Goal: Task Accomplishment & Management: Use online tool/utility

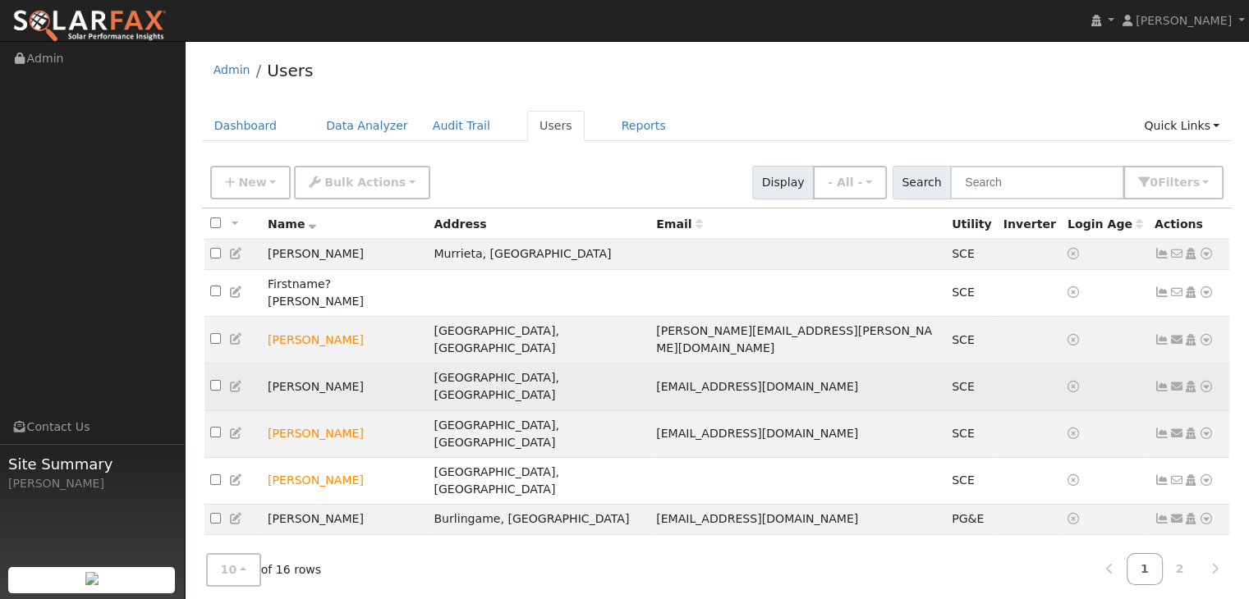
click at [1203, 381] on icon at bounding box center [1206, 386] width 15 height 11
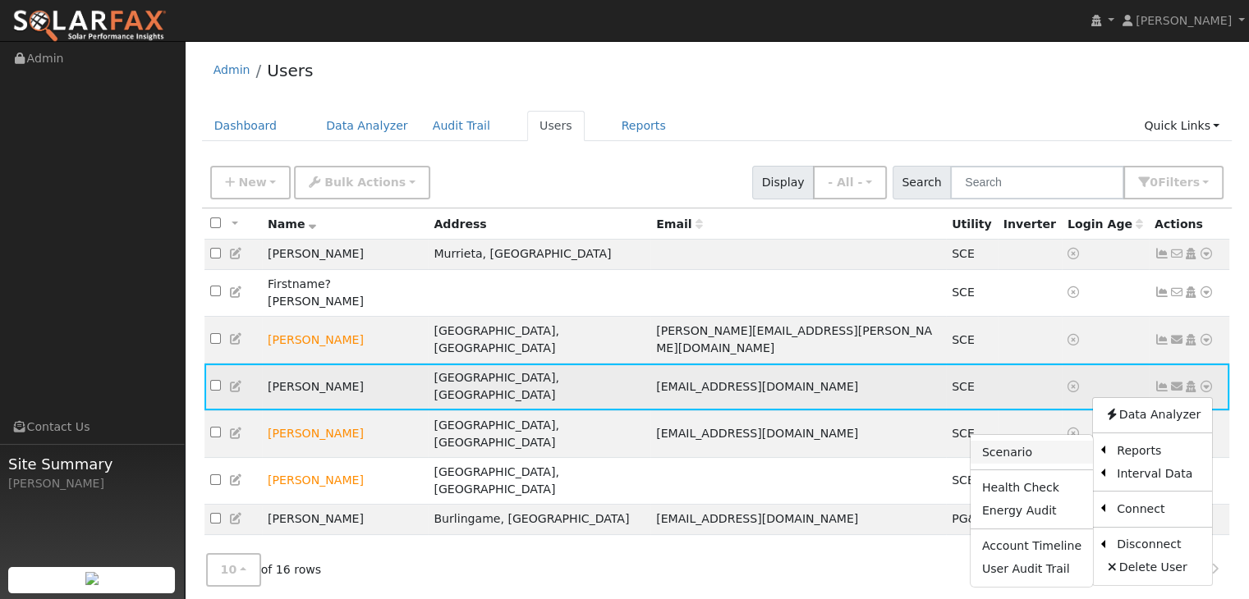
click at [1008, 441] on link "Scenario" at bounding box center [1031, 452] width 122 height 23
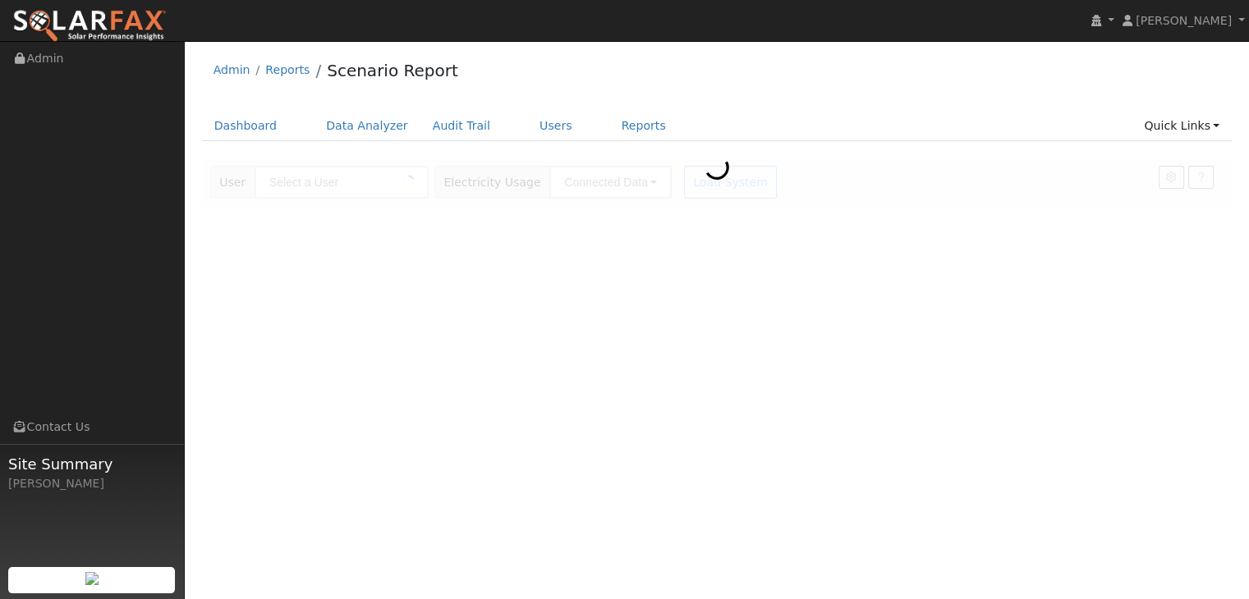
type input "[PERSON_NAME]"
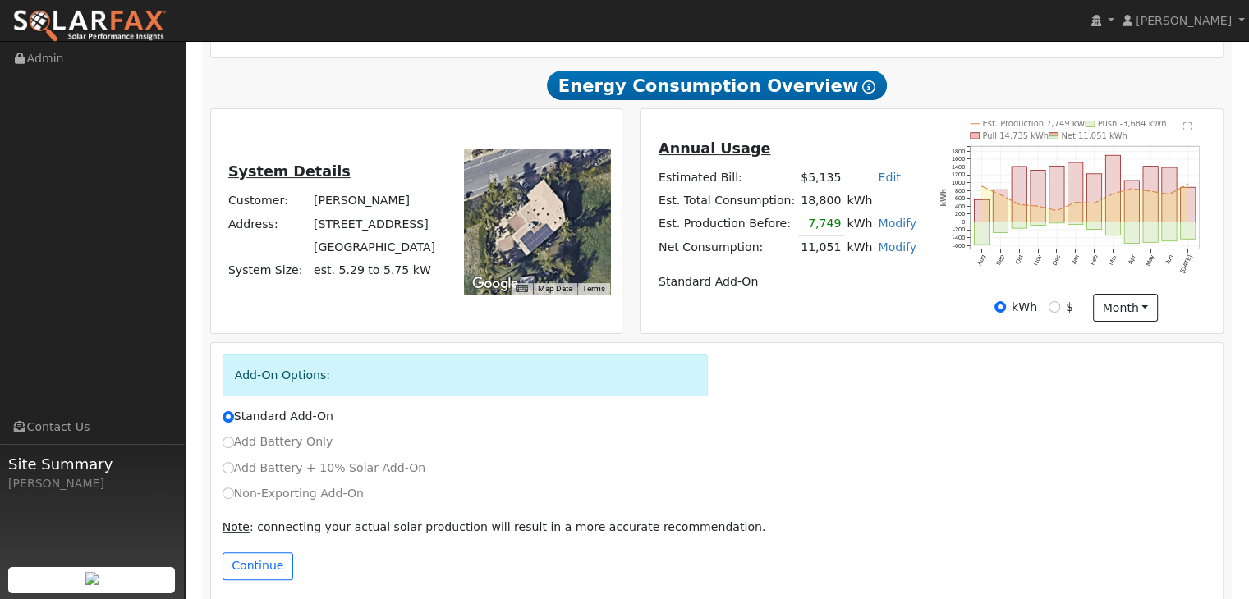
scroll to position [367, 0]
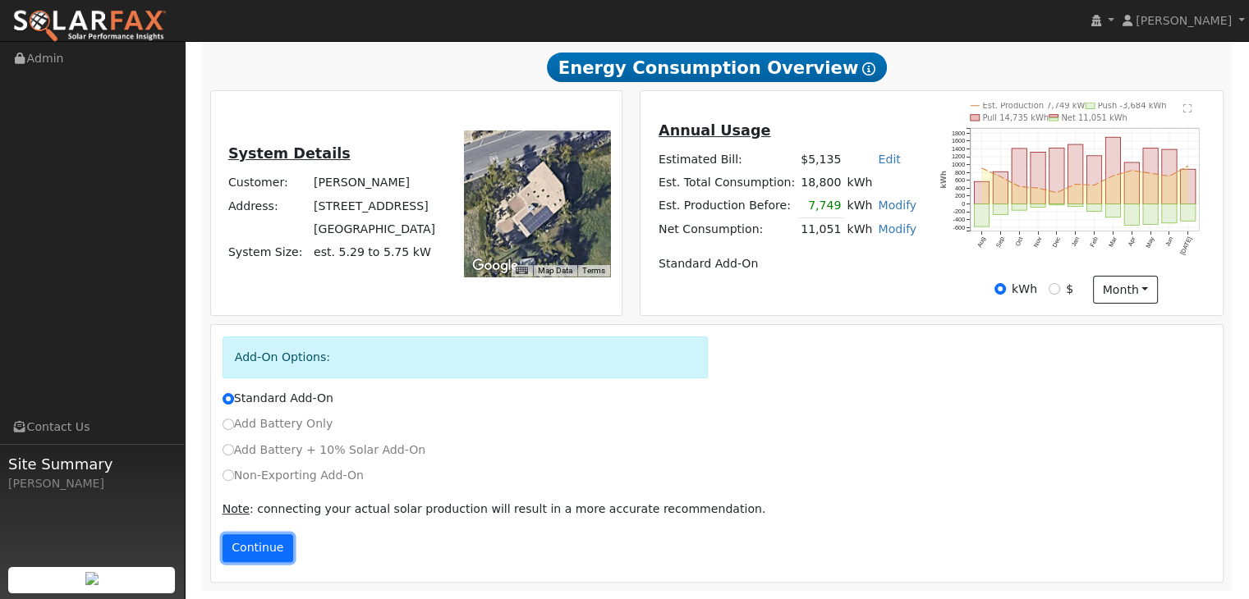
click at [246, 553] on button "Continue" at bounding box center [257, 548] width 71 height 28
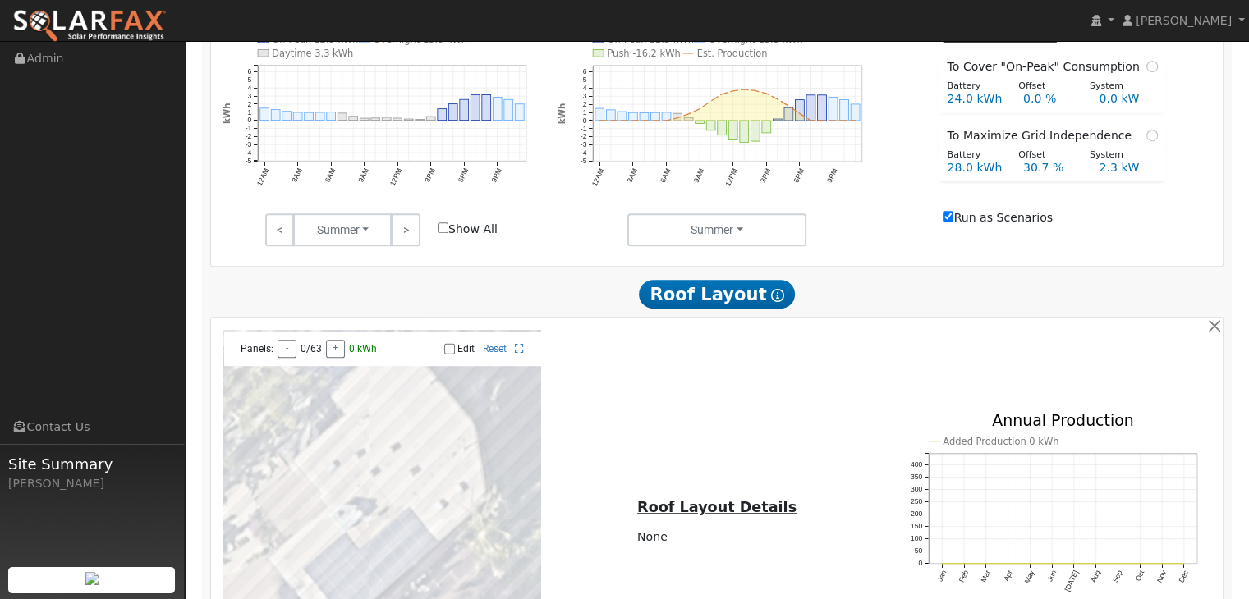
scroll to position [924, 0]
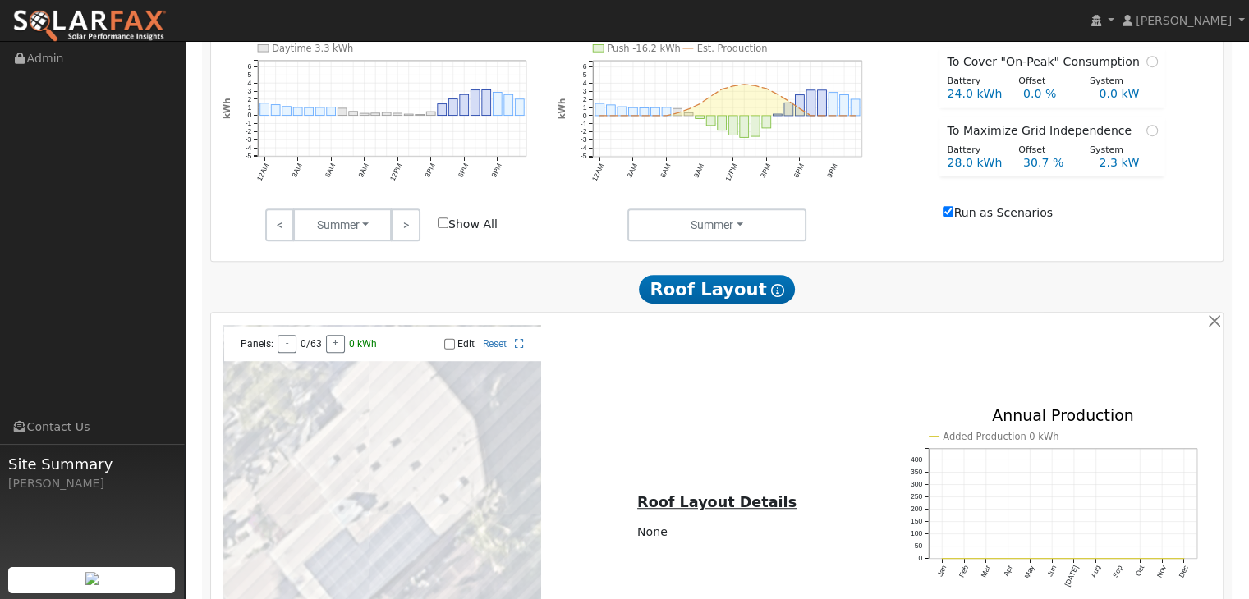
drag, startPoint x: 519, startPoint y: 351, endPoint x: 519, endPoint y: 422, distance: 71.4
click at [519, 349] on icon at bounding box center [519, 344] width 9 height 10
click at [450, 347] on input "Edit" at bounding box center [449, 343] width 11 height 11
checkbox input "true"
click at [383, 397] on div at bounding box center [381, 509] width 319 height 369
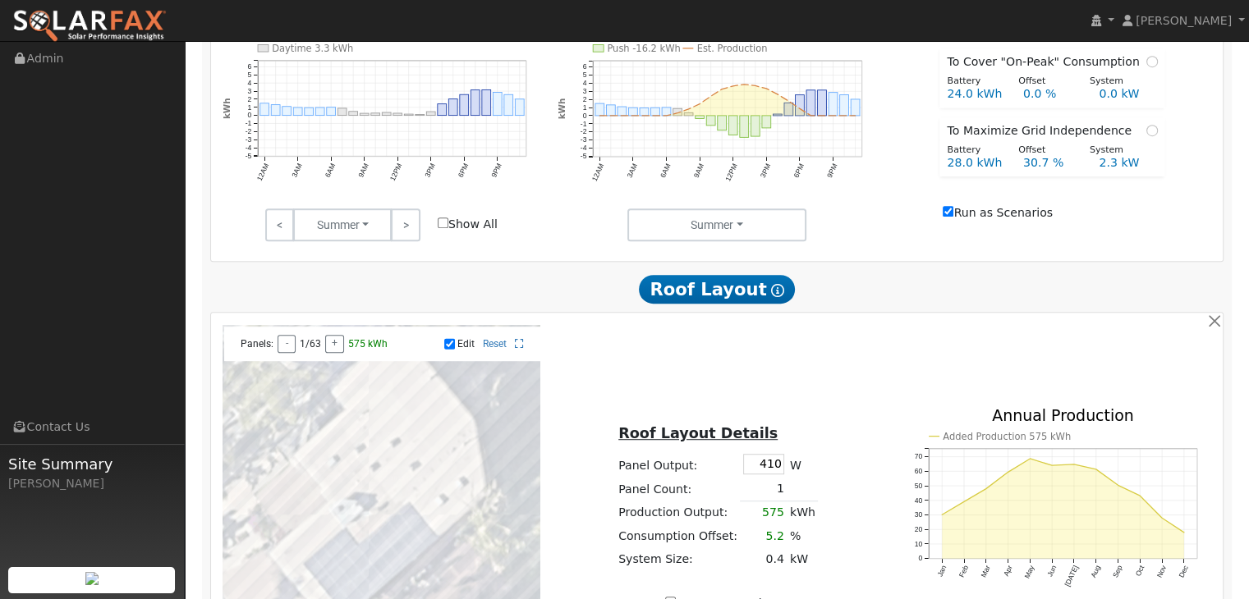
click at [403, 406] on div at bounding box center [381, 509] width 319 height 369
click at [422, 413] on div at bounding box center [381, 509] width 319 height 369
click at [437, 424] on div at bounding box center [381, 509] width 319 height 369
click at [383, 378] on div at bounding box center [381, 509] width 319 height 369
click at [415, 390] on div at bounding box center [381, 509] width 319 height 369
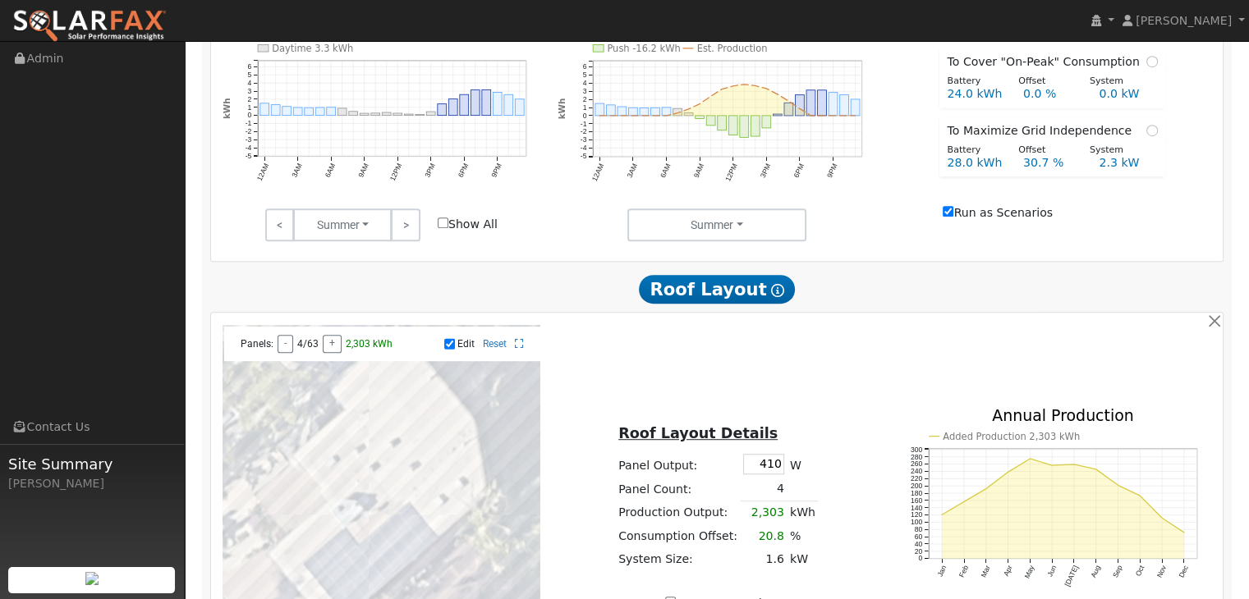
click at [427, 412] on div at bounding box center [381, 509] width 319 height 369
click at [450, 431] on div at bounding box center [381, 509] width 319 height 369
click at [375, 408] on div at bounding box center [381, 509] width 319 height 369
click at [399, 418] on div at bounding box center [381, 509] width 319 height 369
click at [416, 429] on div at bounding box center [381, 509] width 319 height 369
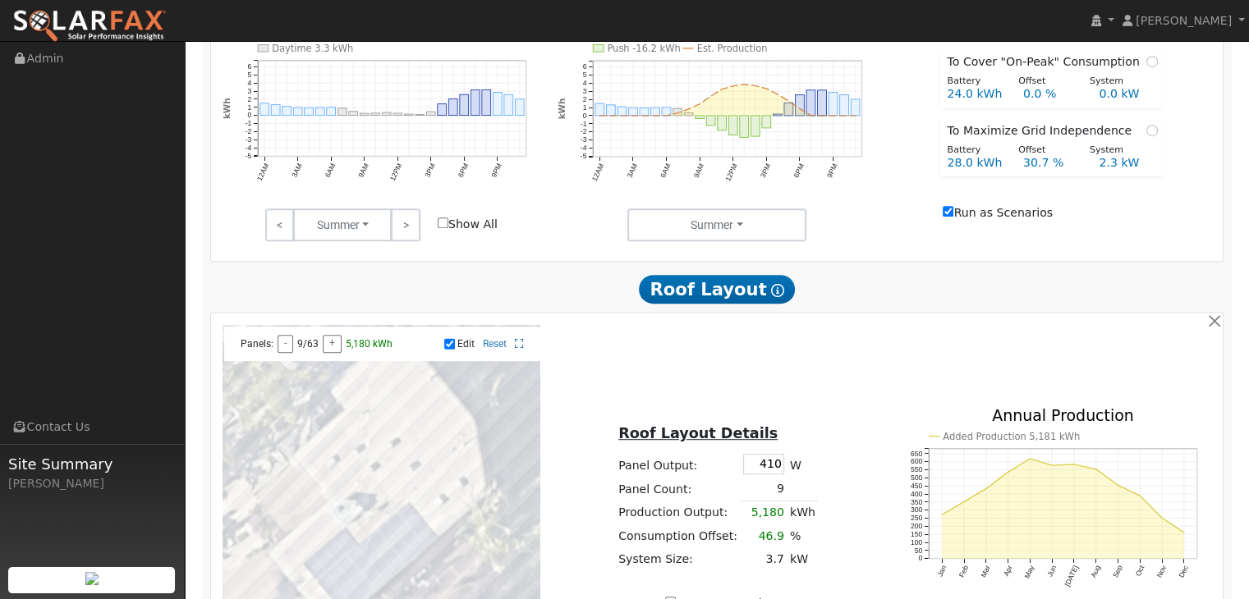
click at [442, 435] on div at bounding box center [381, 509] width 319 height 369
click at [387, 431] on div at bounding box center [381, 509] width 319 height 369
click at [414, 440] on div at bounding box center [381, 509] width 319 height 369
click at [434, 454] on div at bounding box center [381, 509] width 319 height 369
click at [464, 454] on div at bounding box center [381, 509] width 319 height 369
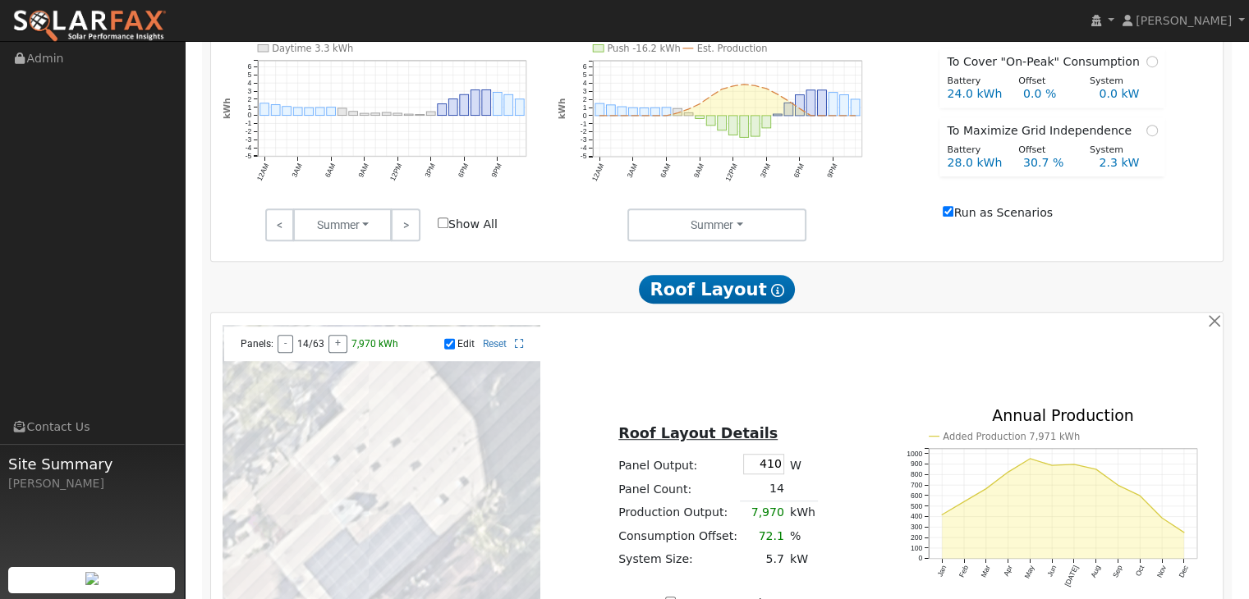
click at [453, 470] on div at bounding box center [381, 509] width 319 height 369
click at [381, 443] on div at bounding box center [381, 509] width 319 height 369
click at [403, 453] on div at bounding box center [381, 509] width 319 height 369
click at [466, 461] on div at bounding box center [381, 509] width 319 height 369
click at [775, 470] on input "410" at bounding box center [763, 464] width 41 height 21
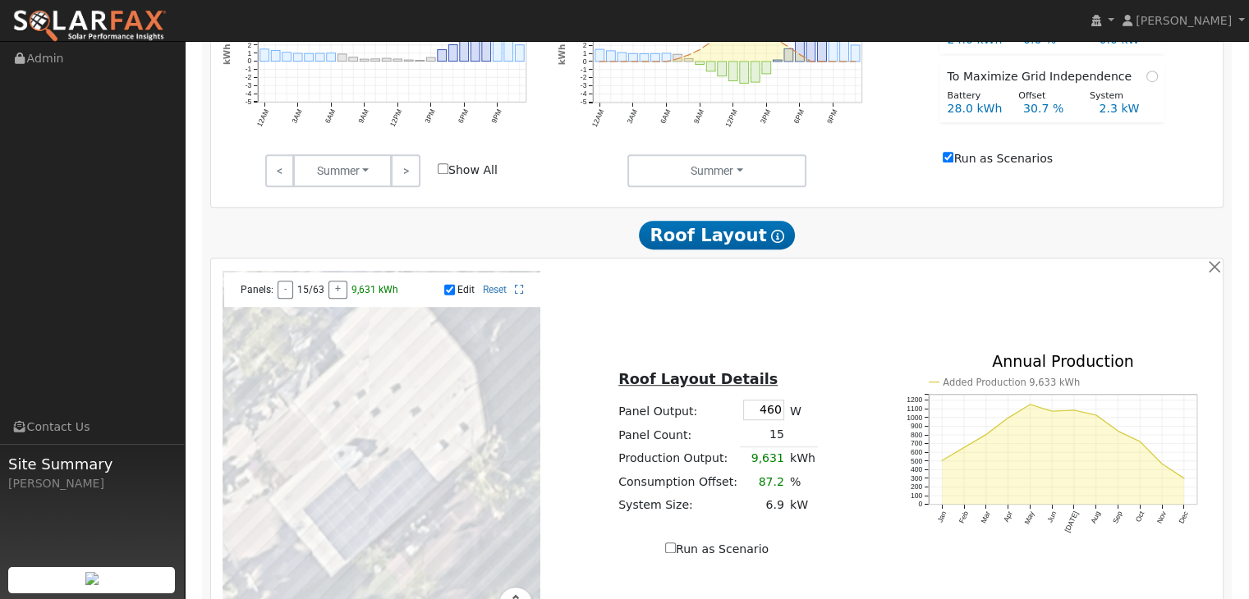
scroll to position [1003, 0]
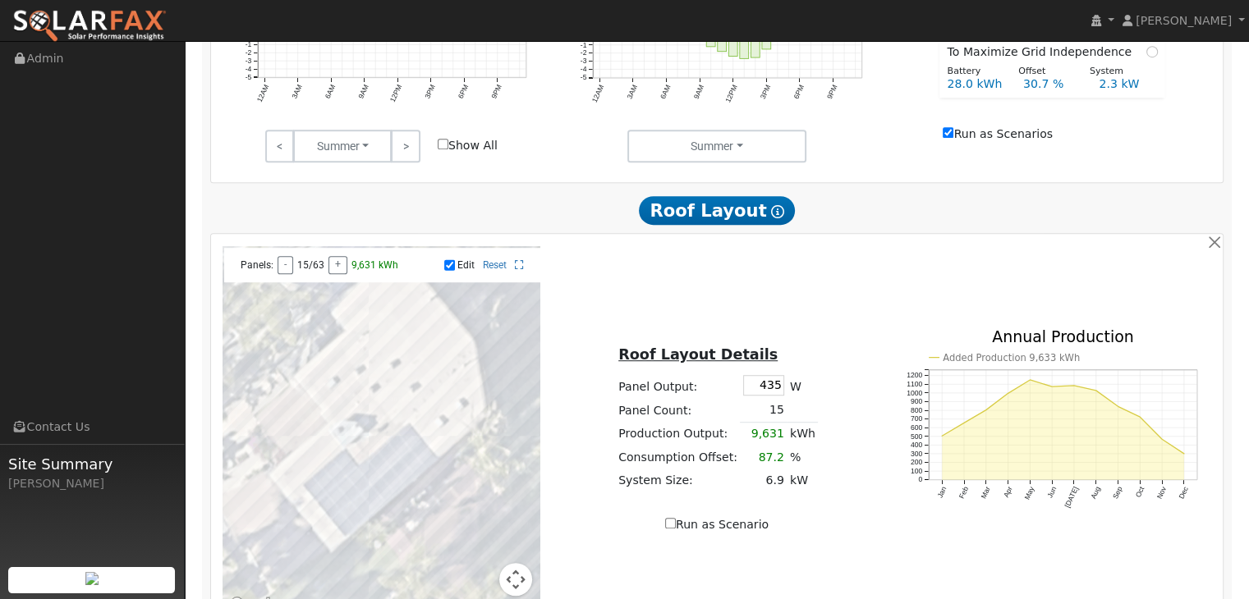
type input "435"
click at [841, 385] on div "Roof Layout Details Panel Output: 435 W Panel Count: 15 Production Output: 9,10…" at bounding box center [717, 431] width 336 height 207
click at [779, 438] on td "9,108" at bounding box center [763, 434] width 47 height 24
click at [770, 438] on td "9,108" at bounding box center [763, 434] width 47 height 24
click at [337, 268] on button "+" at bounding box center [337, 265] width 19 height 18
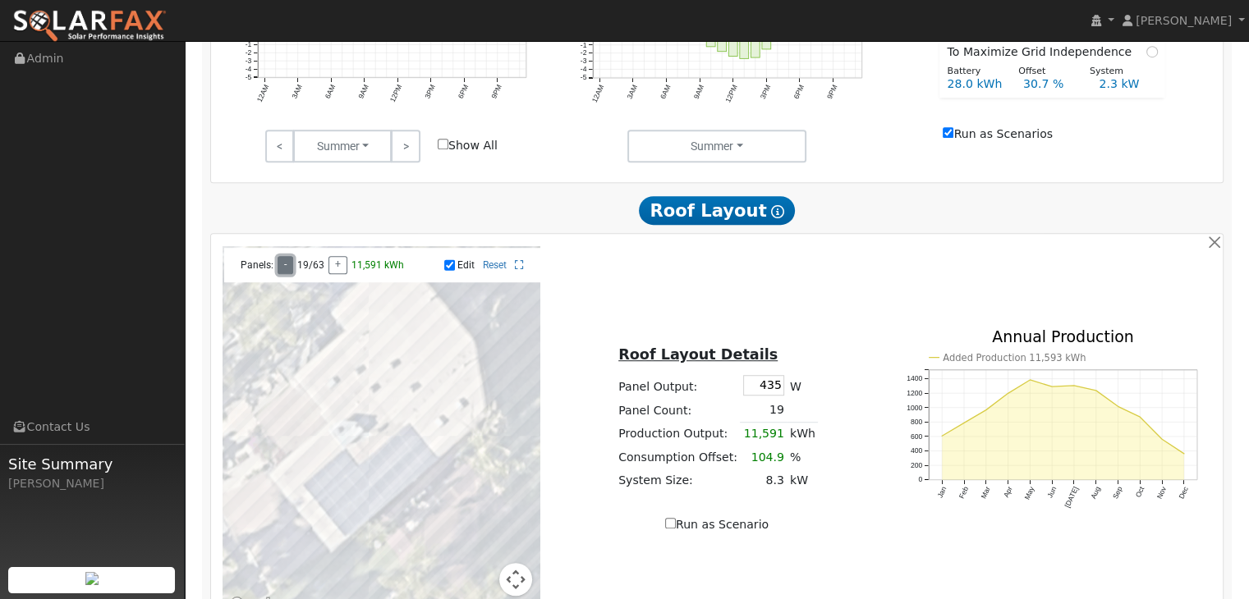
click at [282, 270] on button "-" at bounding box center [286, 265] width 16 height 18
click at [335, 267] on button "+" at bounding box center [337, 265] width 19 height 18
click at [817, 272] on div "To navigate the map with touch gestures double-tap and hold your finger on the …" at bounding box center [716, 430] width 1007 height 369
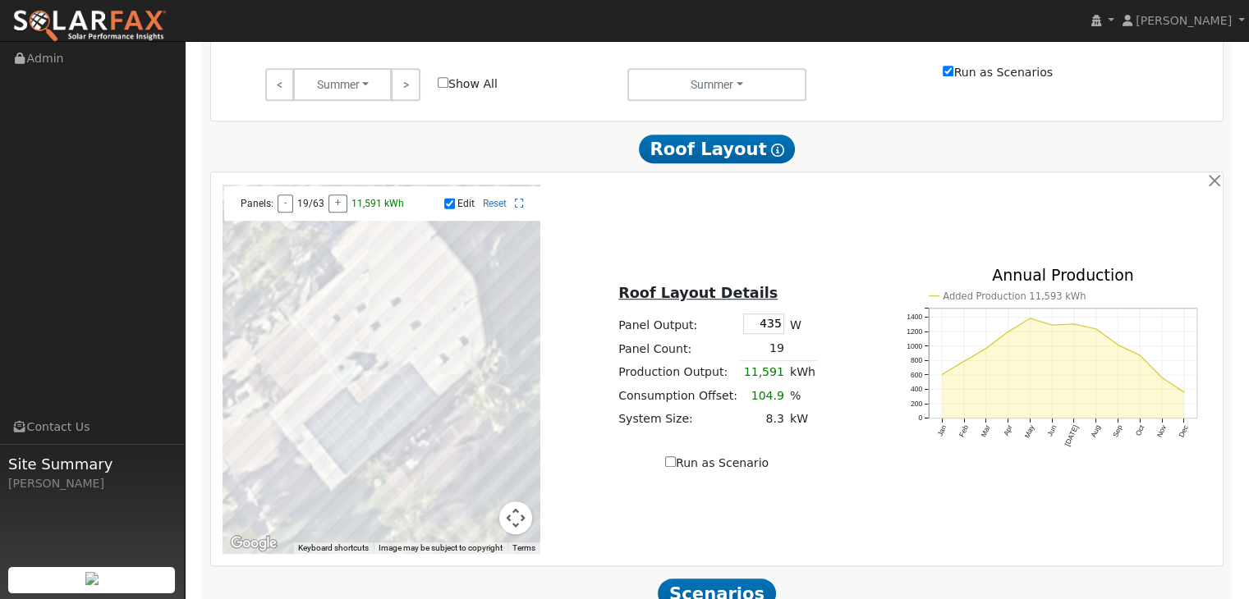
scroll to position [1067, 0]
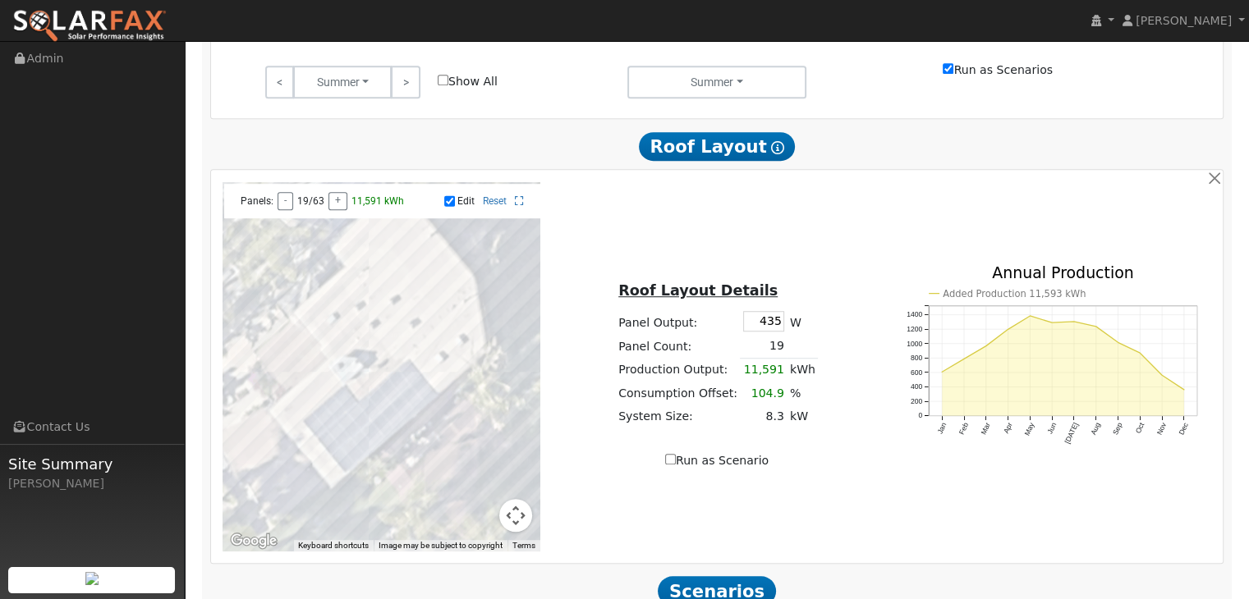
click at [672, 465] on input "Run as Scenario" at bounding box center [670, 459] width 11 height 11
checkbox input "true"
type input "11591"
type input "100"
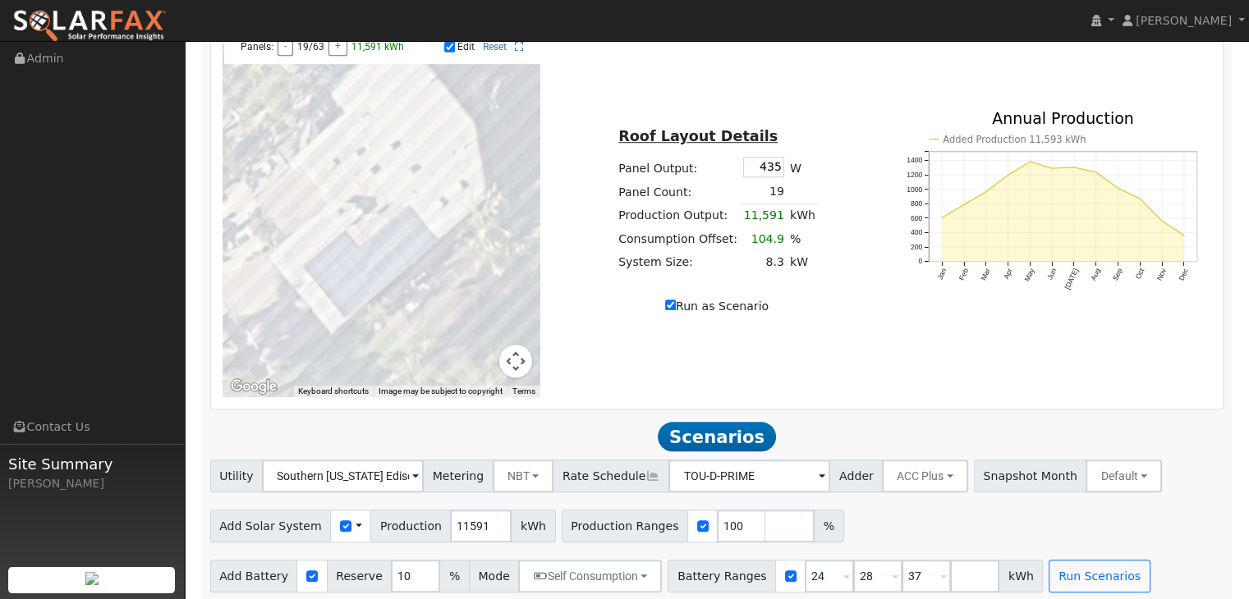
scroll to position [1238, 0]
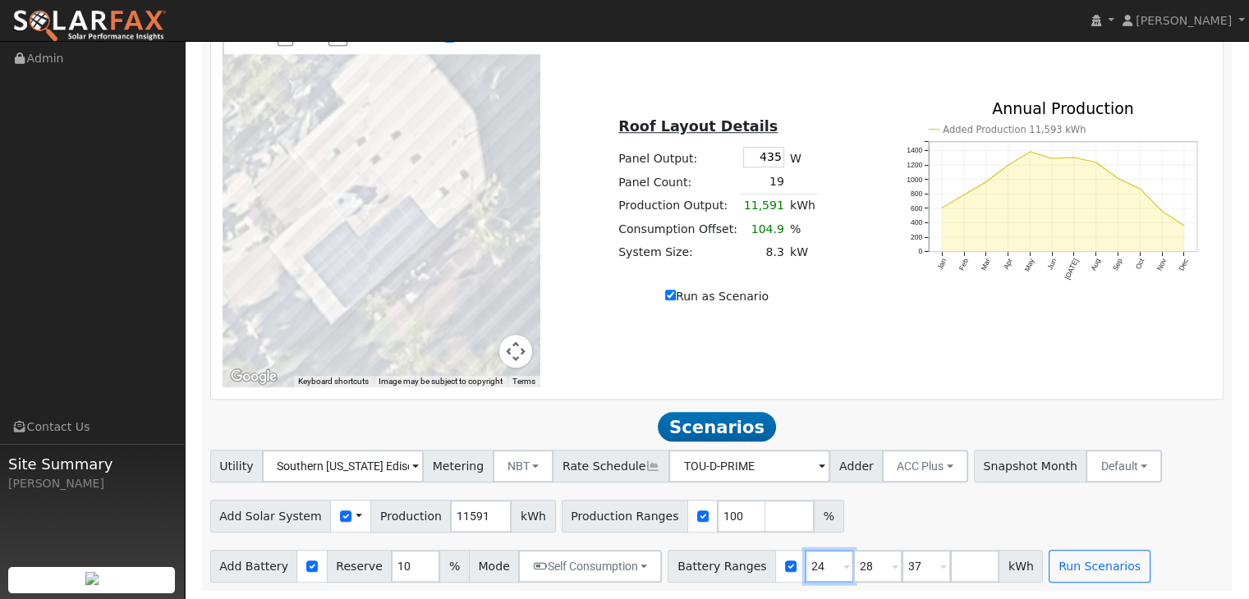
click at [805, 565] on input "24" at bounding box center [829, 566] width 49 height 33
type input "28"
type input "37"
type input "28"
click at [901, 562] on input "number" at bounding box center [925, 566] width 49 height 33
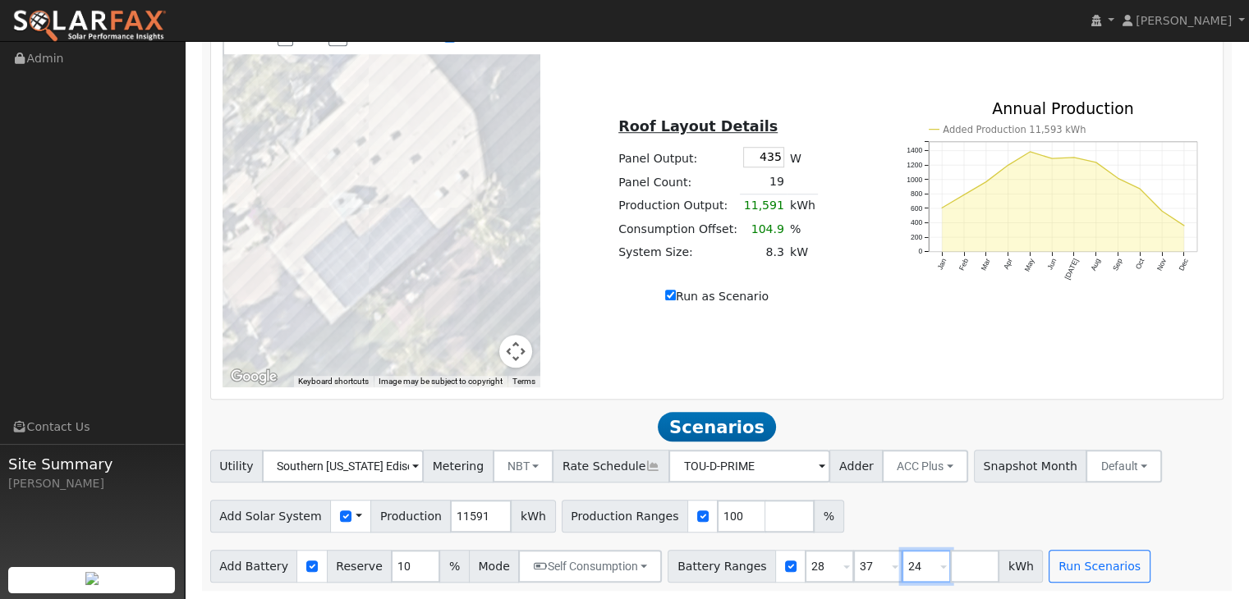
type input "24"
type input "28"
type input "37"
click at [1107, 523] on div "Add Solar System Use CSV Data Production 11591 kWh Production Ranges 100 %" at bounding box center [717, 513] width 1020 height 39
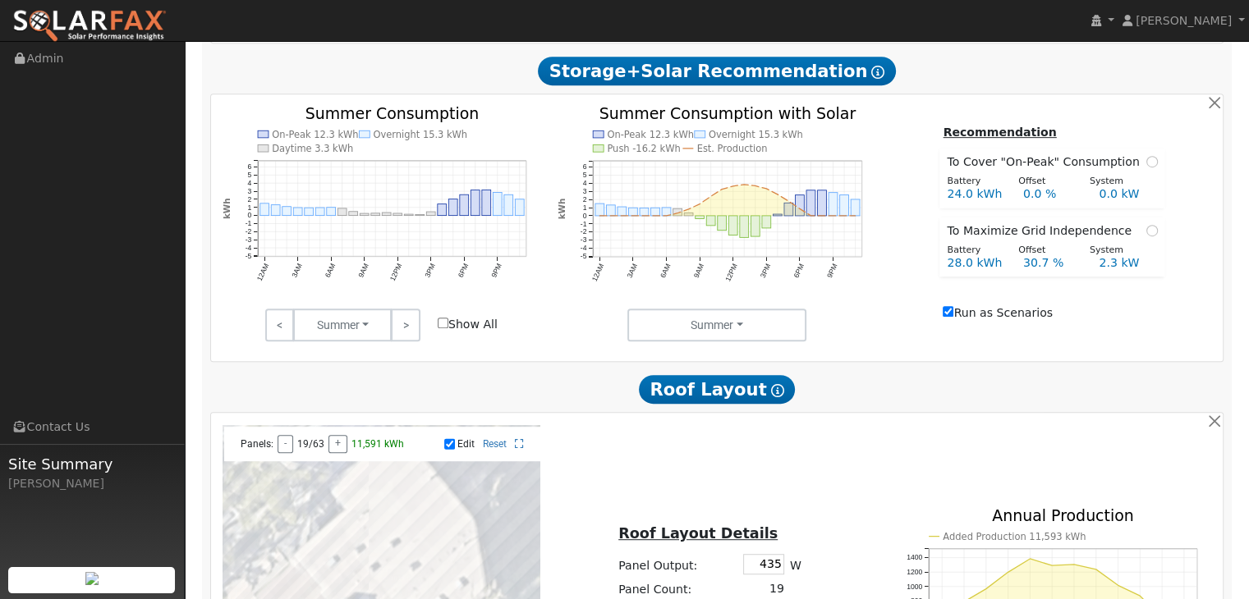
scroll to position [820, 0]
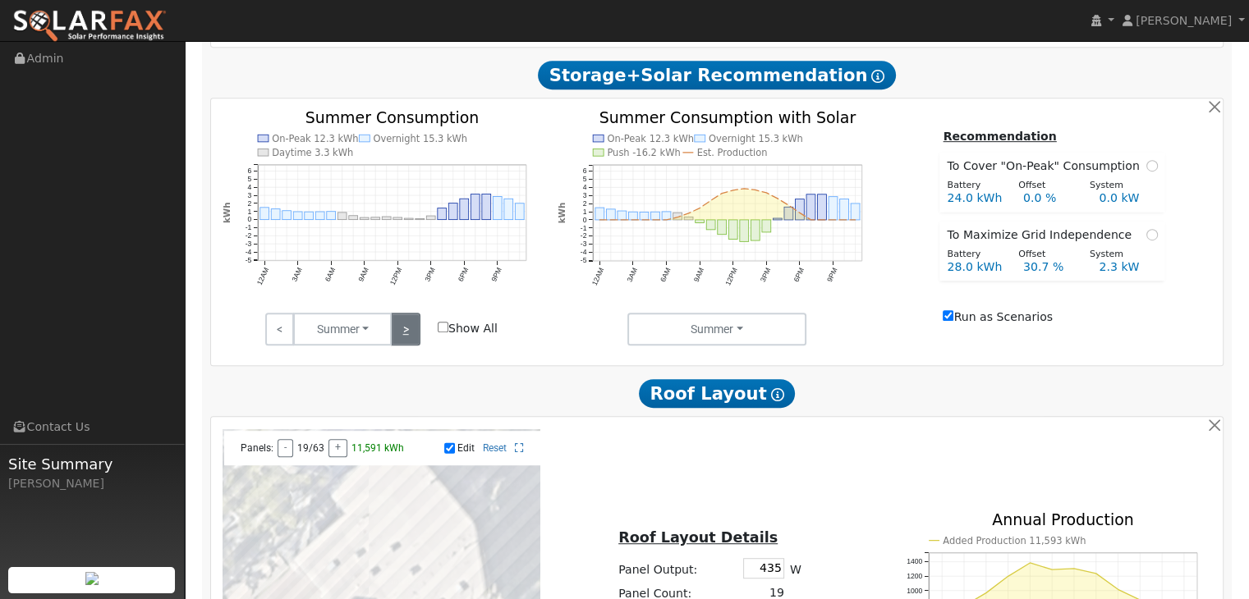
click at [400, 328] on link ">" at bounding box center [405, 329] width 29 height 33
click at [406, 331] on link ">" at bounding box center [405, 329] width 29 height 33
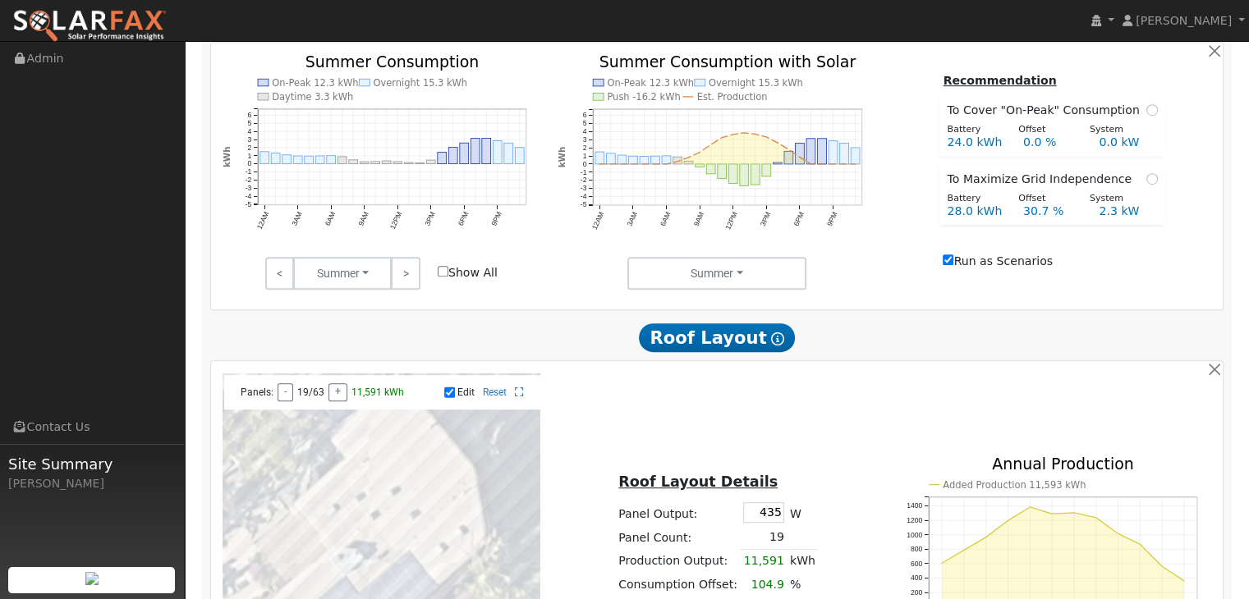
scroll to position [880, 0]
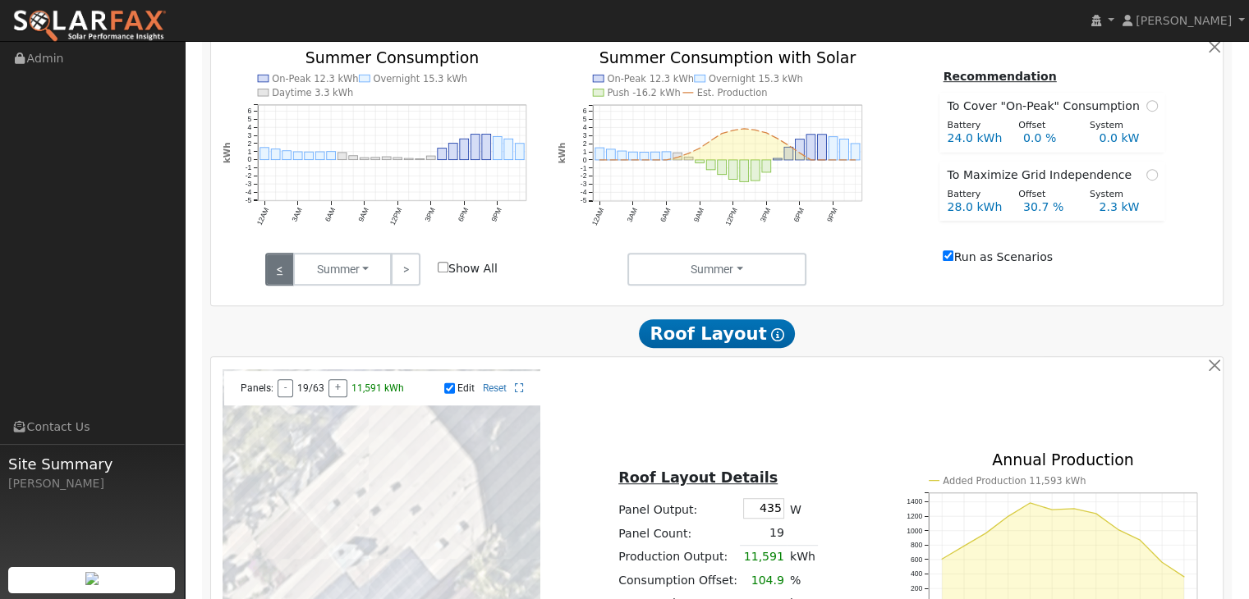
click at [281, 273] on link "<" at bounding box center [279, 269] width 29 height 33
click at [565, 300] on div at bounding box center [716, 298] width 1007 height 8
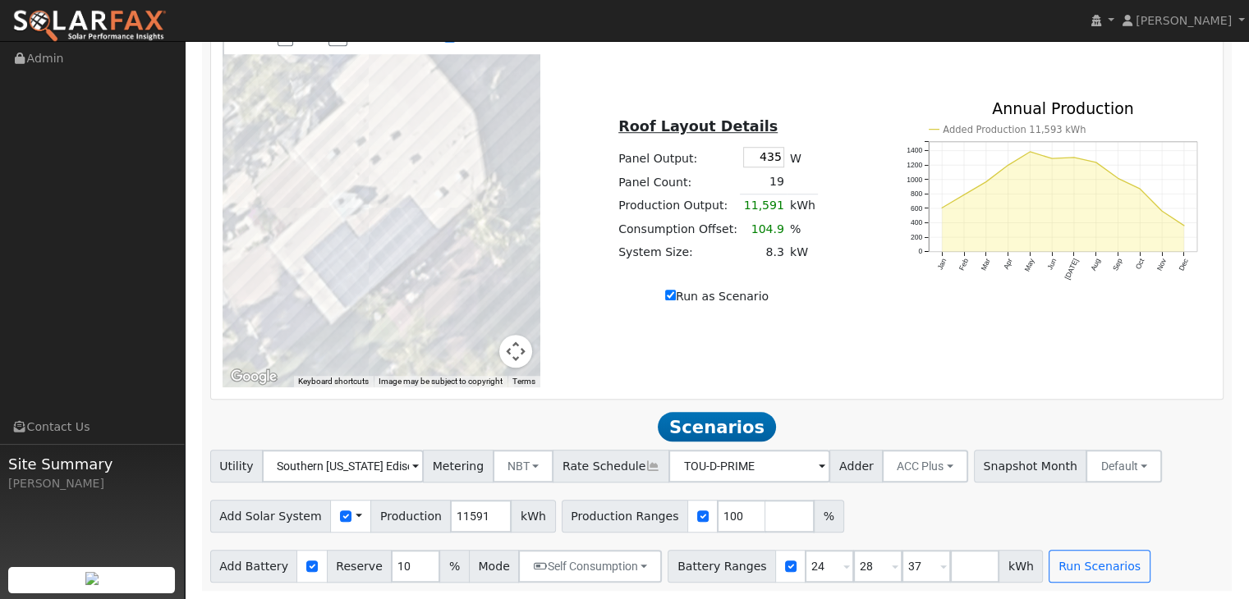
scroll to position [1238, 0]
click at [805, 566] on input "24" at bounding box center [829, 566] width 49 height 33
type input "28"
type input "37"
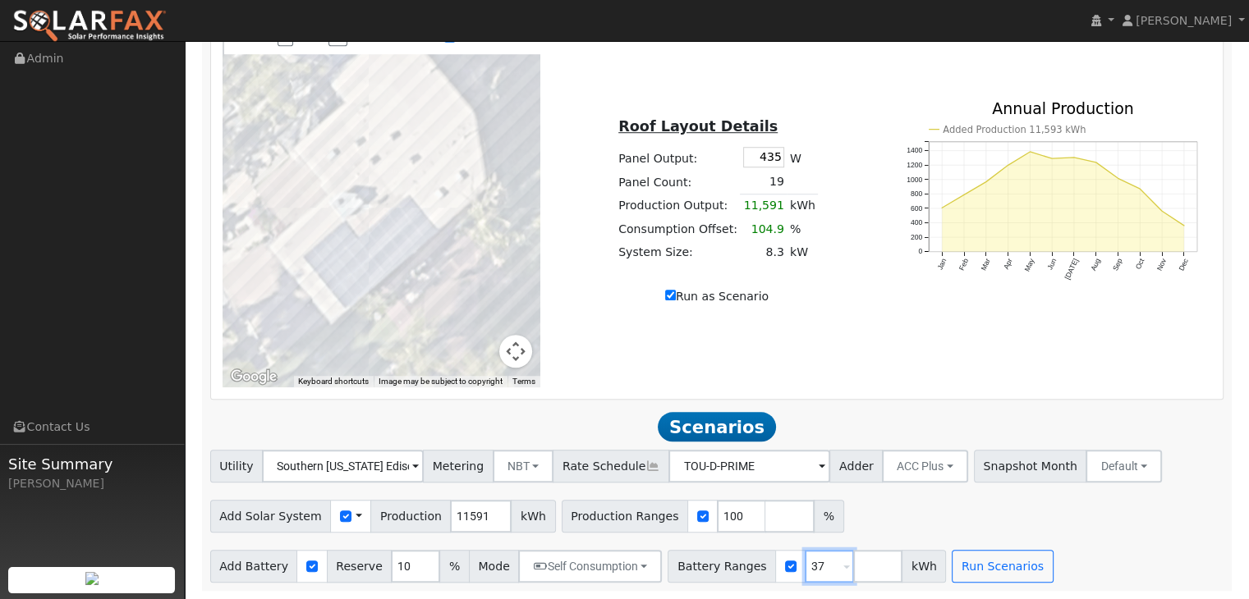
type input "37"
click at [853, 567] on input "number" at bounding box center [877, 566] width 49 height 33
type input "28"
type input "37"
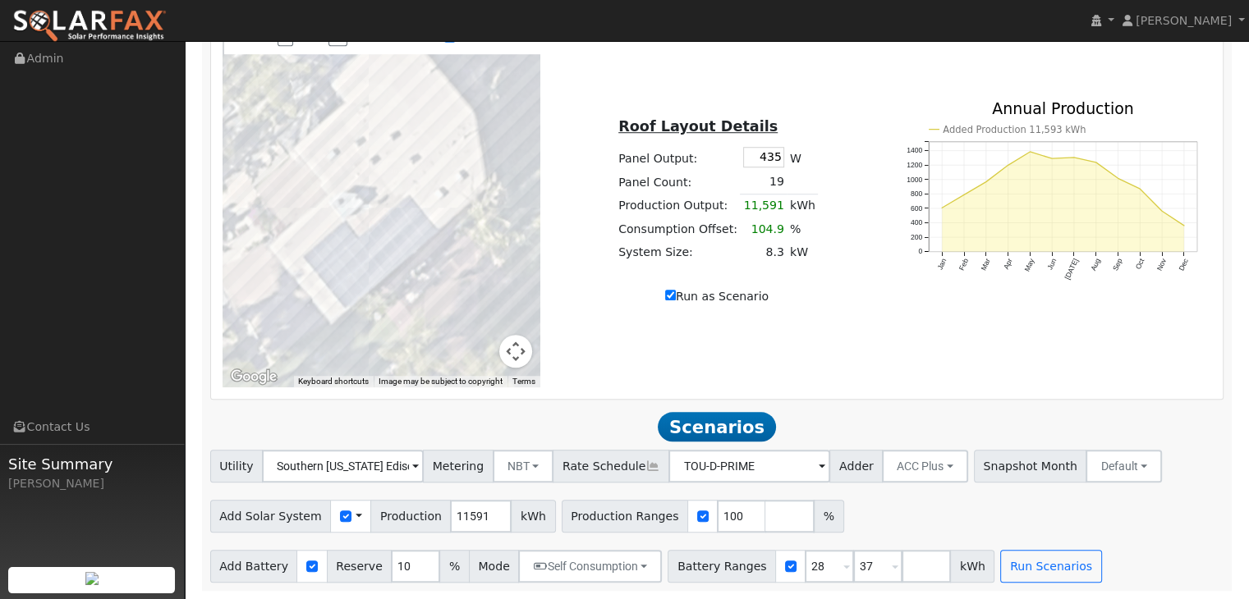
click at [901, 523] on div "Add Solar System Use CSV Data Production 11591 kWh Production Ranges 100 %" at bounding box center [717, 513] width 1020 height 39
click at [410, 569] on input "9" at bounding box center [415, 566] width 49 height 33
click at [410, 569] on input "8" at bounding box center [415, 566] width 49 height 33
click at [410, 569] on input "7" at bounding box center [415, 566] width 49 height 33
click at [410, 569] on input "6" at bounding box center [415, 566] width 49 height 33
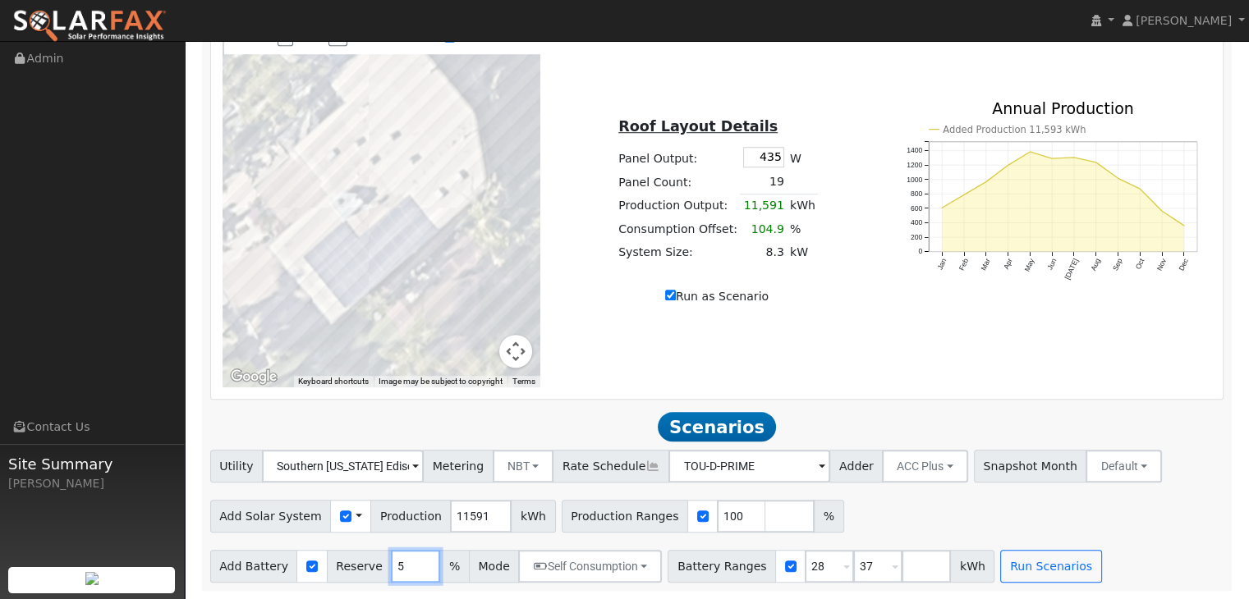
type input "5"
click at [410, 569] on input "5" at bounding box center [415, 566] width 49 height 33
click at [1120, 493] on div "Utility Southern [US_STATE] Edison Metering NBT NEM NBT Rate Schedule TOU-D-PRI…" at bounding box center [716, 516] width 1031 height 133
click at [1011, 553] on button "Run Scenarios" at bounding box center [1050, 566] width 101 height 33
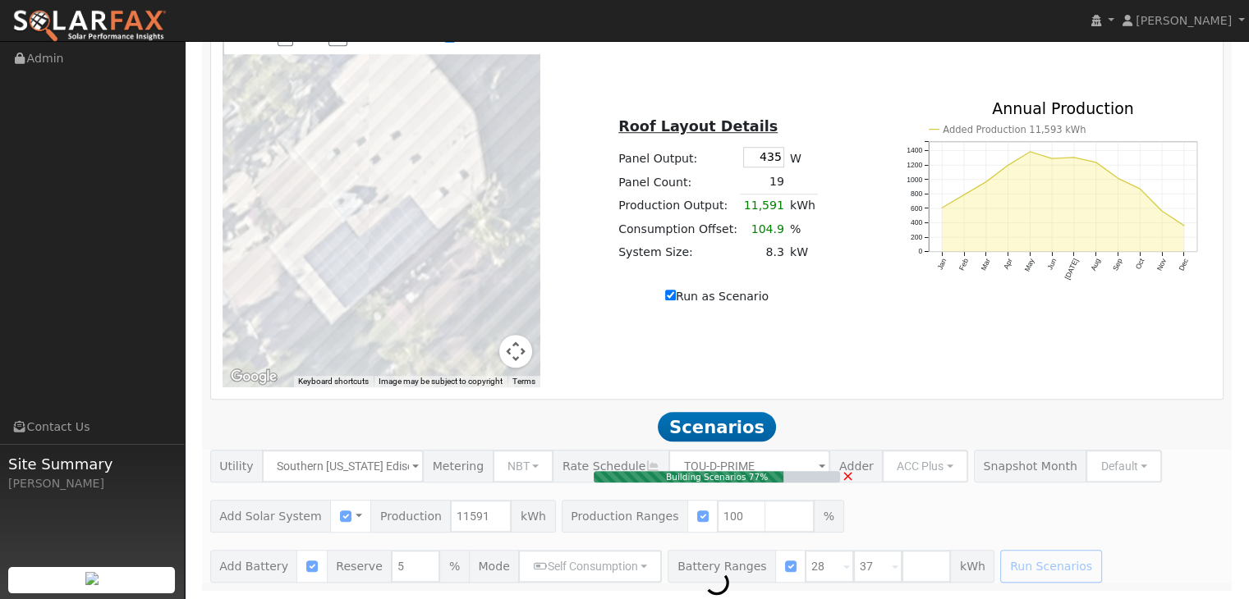
type input "8.3"
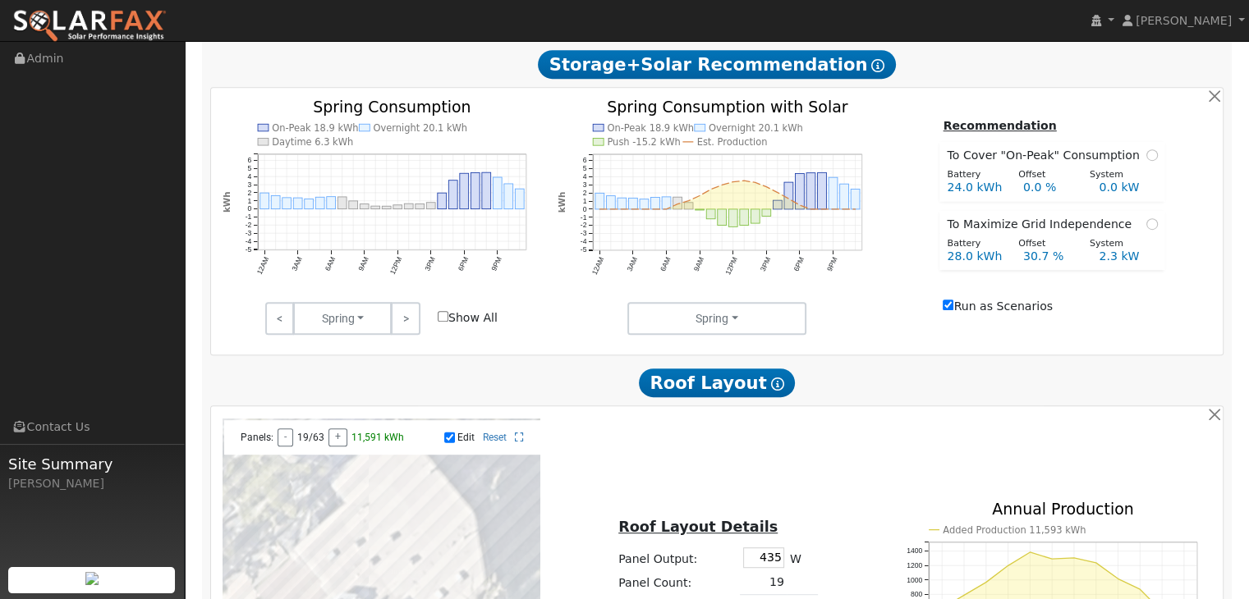
scroll to position [831, 0]
click at [405, 328] on link ">" at bounding box center [405, 318] width 29 height 33
click at [406, 320] on link ">" at bounding box center [405, 318] width 29 height 33
click at [538, 305] on icon "On-Peak 18.3 kWh Overnight 19.0 kWh Daytime 6.4 kWh 12AM 3AM 6AM 9AM 12PM 3PM 6…" at bounding box center [381, 209] width 319 height 221
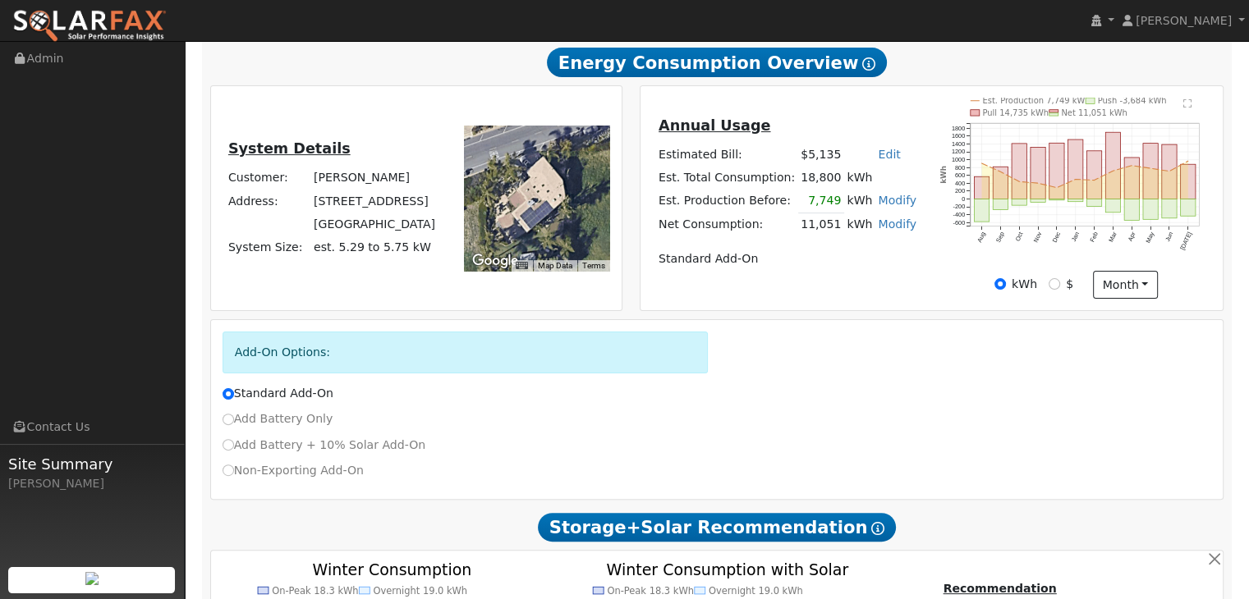
scroll to position [368, 0]
click at [890, 206] on link "Modify" at bounding box center [897, 200] width 39 height 13
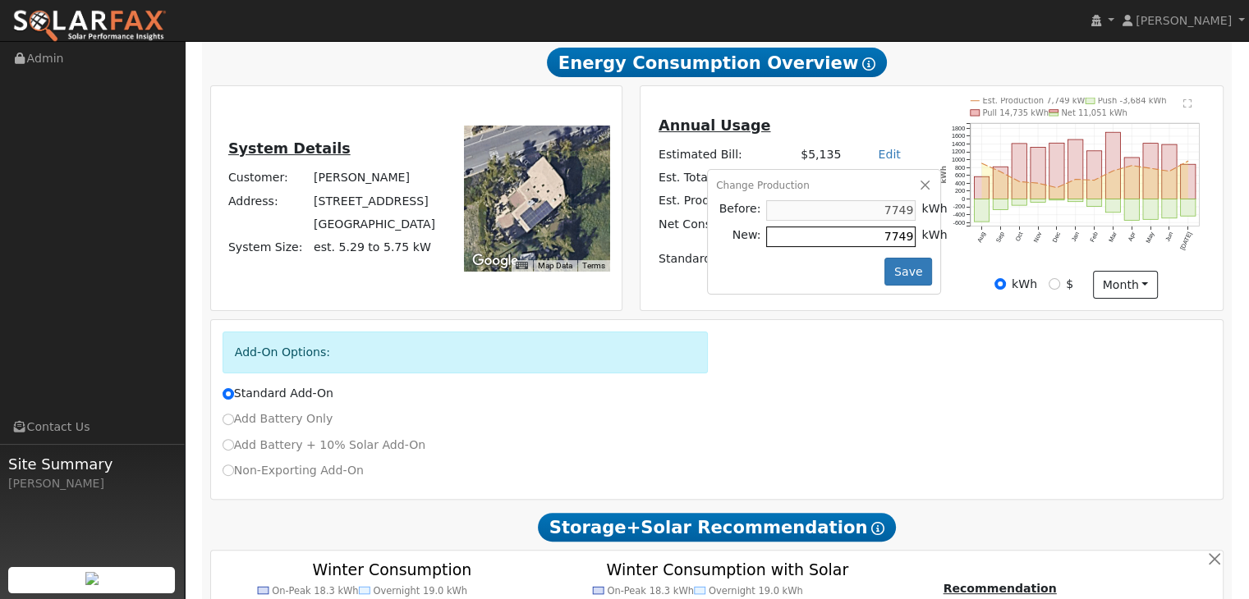
click at [874, 243] on input "7749" at bounding box center [840, 237] width 149 height 21
click at [869, 239] on input "7749" at bounding box center [840, 237] width 149 height 21
type input "9700"
click at [897, 277] on button "Save" at bounding box center [908, 272] width 48 height 28
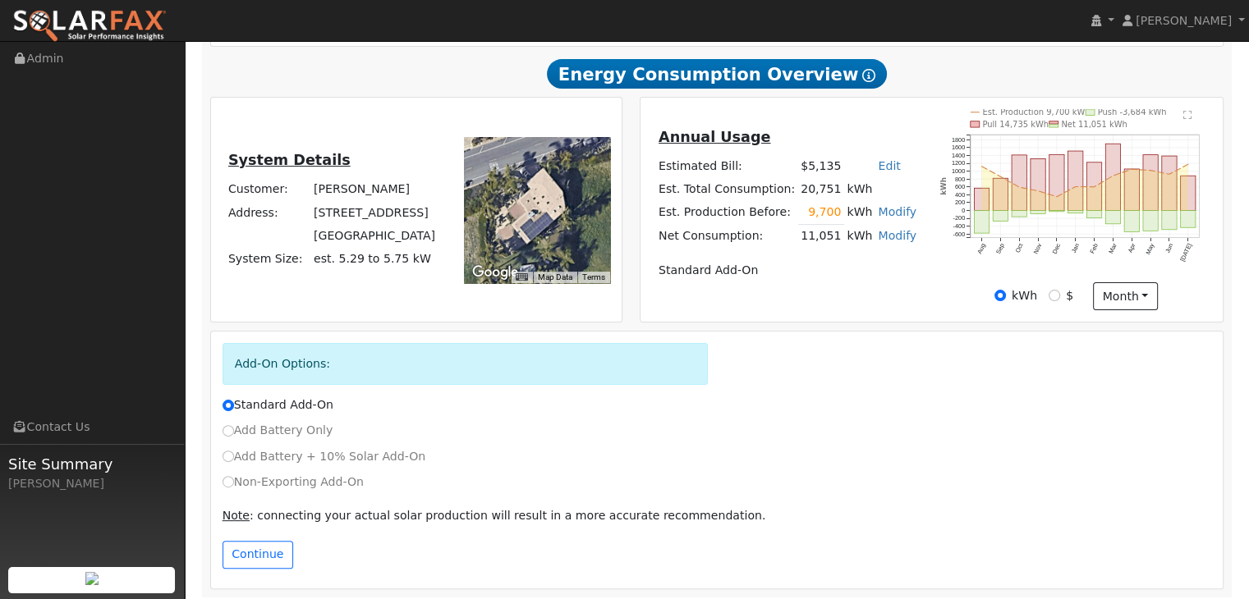
scroll to position [367, 0]
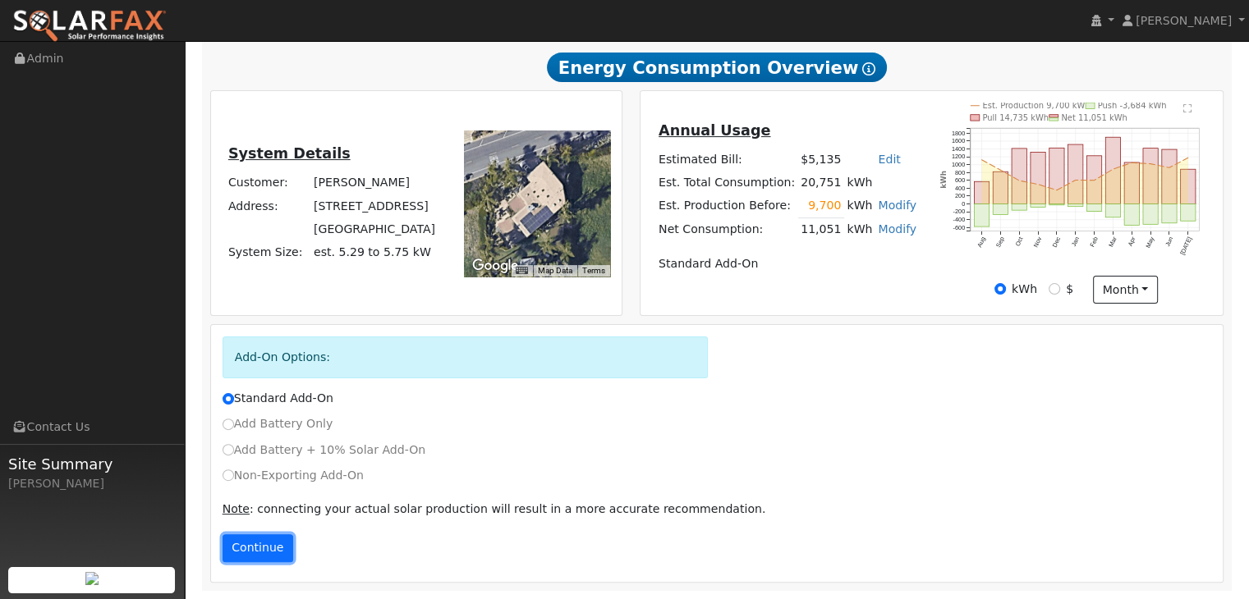
drag, startPoint x: 260, startPoint y: 543, endPoint x: 247, endPoint y: 543, distance: 13.1
click at [247, 543] on button "Continue" at bounding box center [257, 548] width 71 height 28
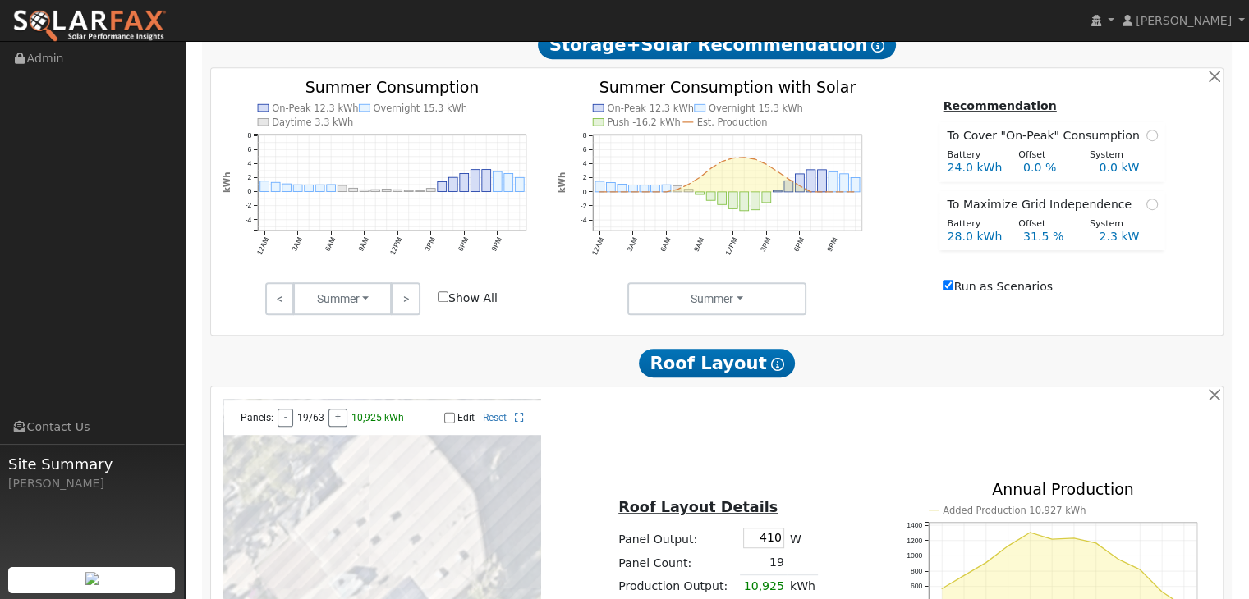
scroll to position [851, 0]
click at [406, 303] on link ">" at bounding box center [405, 298] width 29 height 33
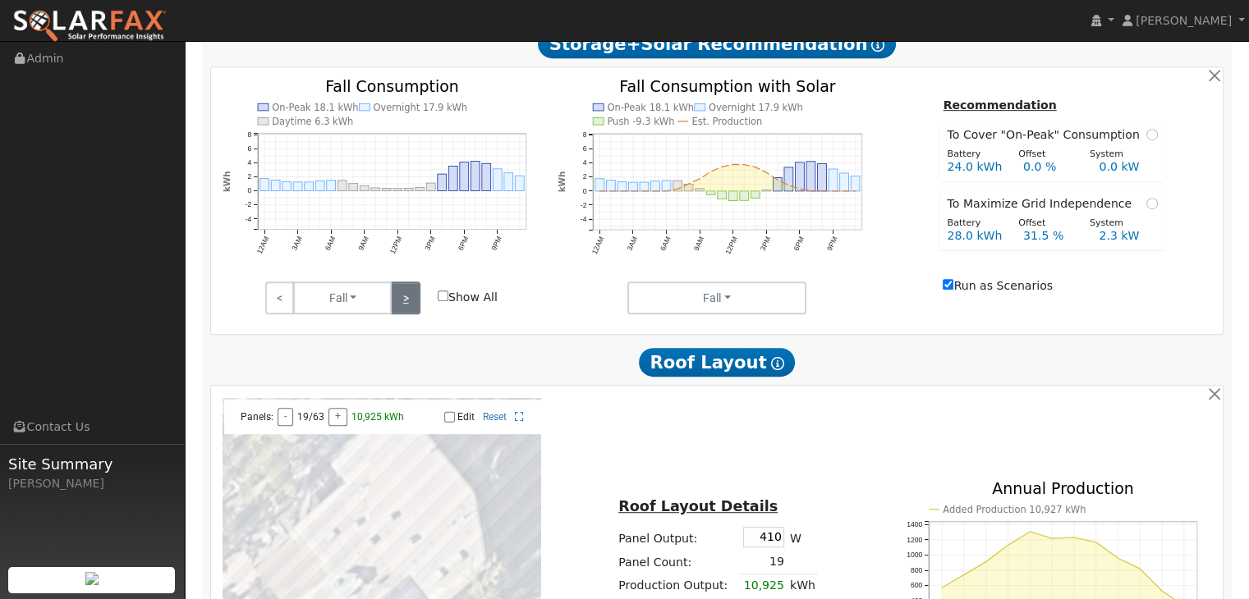
click at [406, 303] on link ">" at bounding box center [405, 298] width 29 height 33
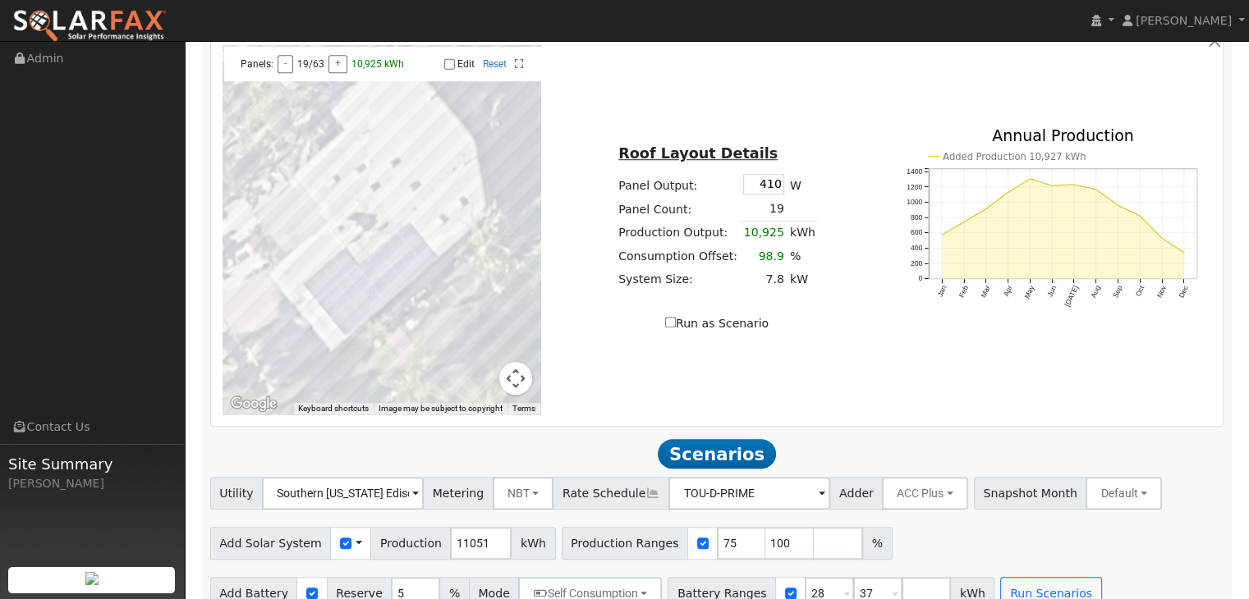
scroll to position [1203, 0]
click at [775, 191] on input "410" at bounding box center [763, 186] width 41 height 21
type input "435"
click at [854, 296] on div "Roof Layout Details Panel Output: 435 W Panel Count: 19 Production Output: 11,5…" at bounding box center [717, 231] width 336 height 207
click at [286, 75] on button "-" at bounding box center [286, 66] width 16 height 18
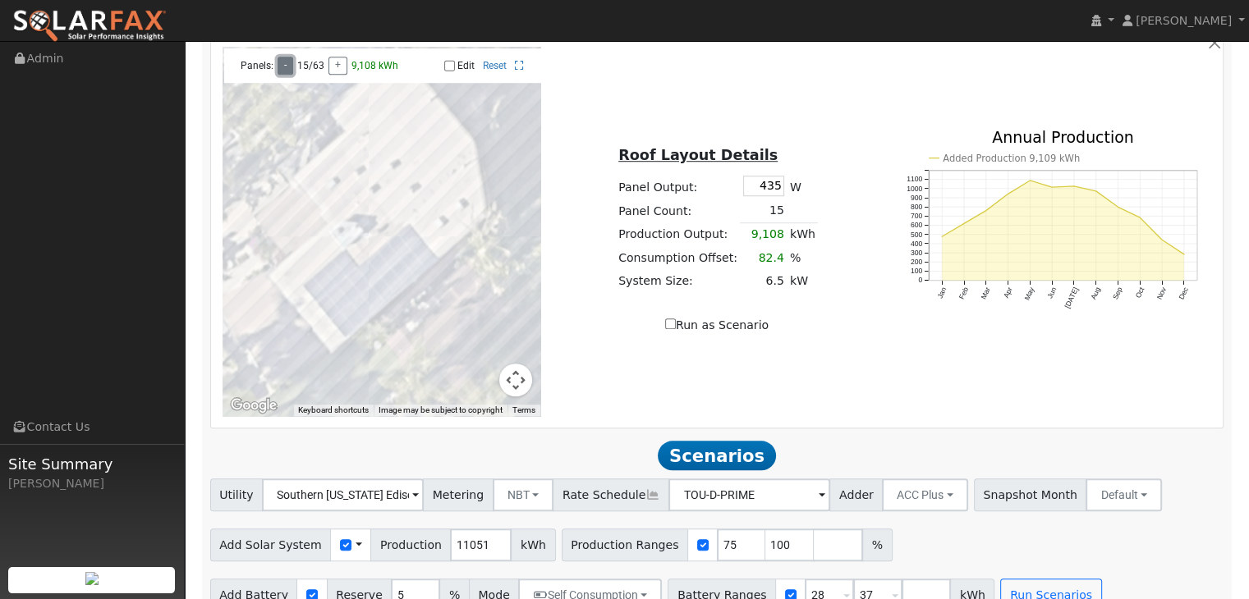
click at [282, 64] on button "-" at bounding box center [286, 66] width 16 height 18
click at [334, 71] on button "+" at bounding box center [337, 66] width 19 height 18
click at [341, 290] on div at bounding box center [381, 231] width 319 height 369
click at [336, 286] on div at bounding box center [381, 231] width 319 height 369
click at [449, 71] on input "Edit" at bounding box center [449, 65] width 11 height 11
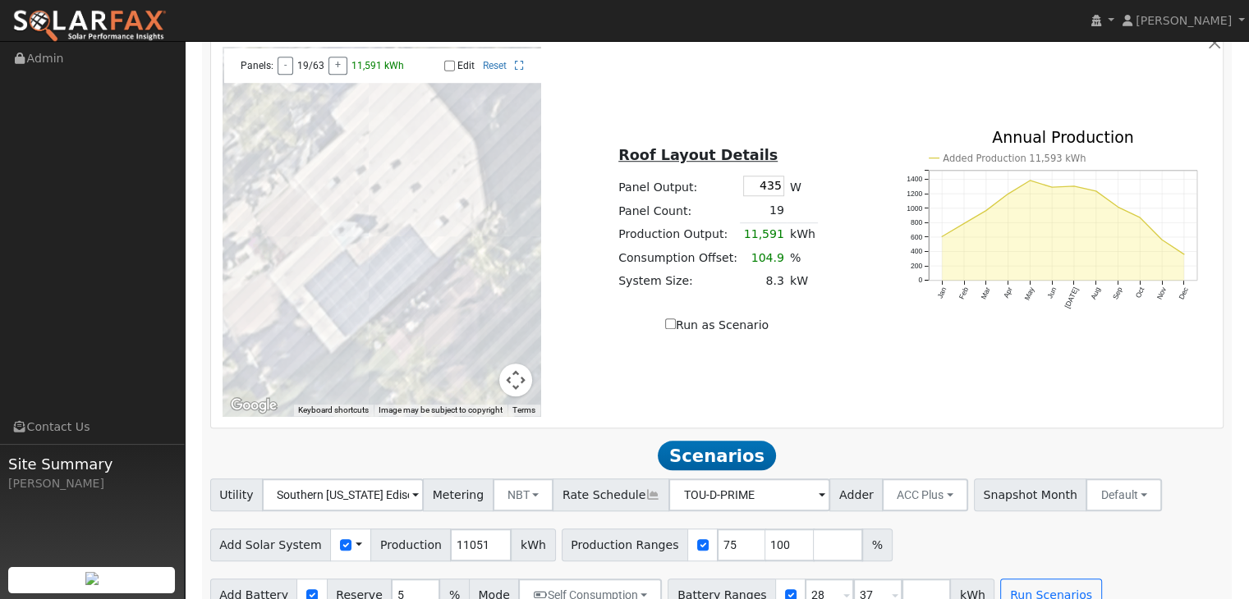
checkbox input "true"
click at [336, 289] on div at bounding box center [381, 231] width 319 height 369
click at [349, 220] on div at bounding box center [381, 231] width 319 height 369
click at [346, 218] on div at bounding box center [381, 231] width 319 height 369
click at [321, 226] on div at bounding box center [381, 231] width 319 height 369
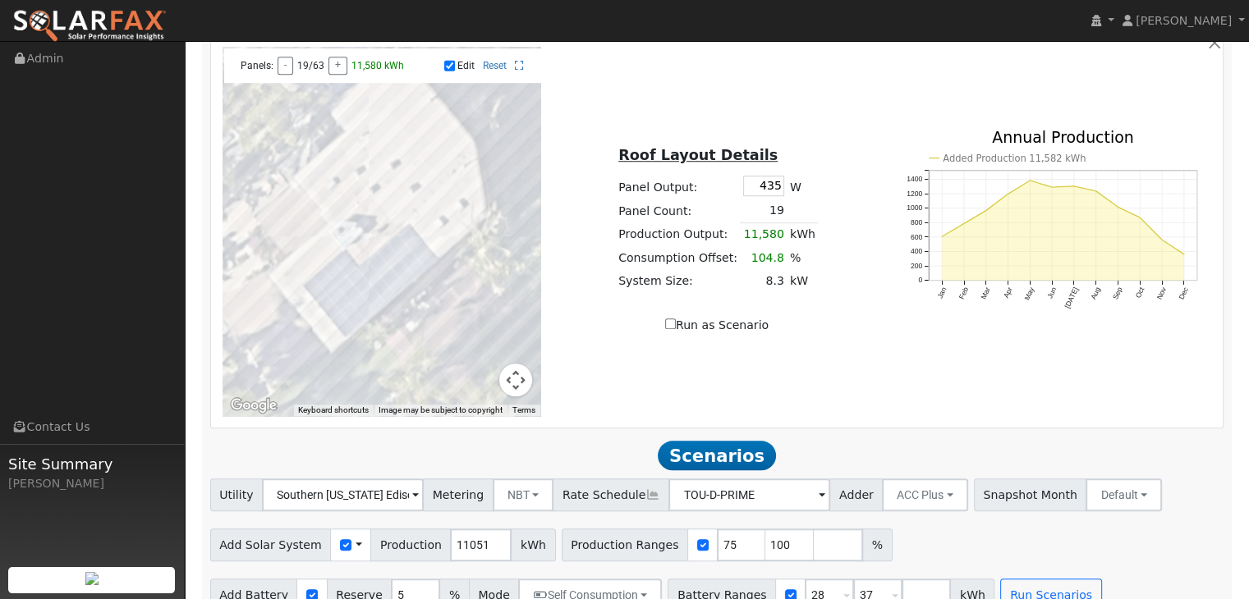
click at [321, 226] on div at bounding box center [381, 231] width 319 height 369
click at [597, 325] on div "Run as Scenario" at bounding box center [716, 325] width 319 height 17
click at [322, 225] on div at bounding box center [381, 231] width 319 height 369
click at [319, 207] on div at bounding box center [381, 231] width 319 height 369
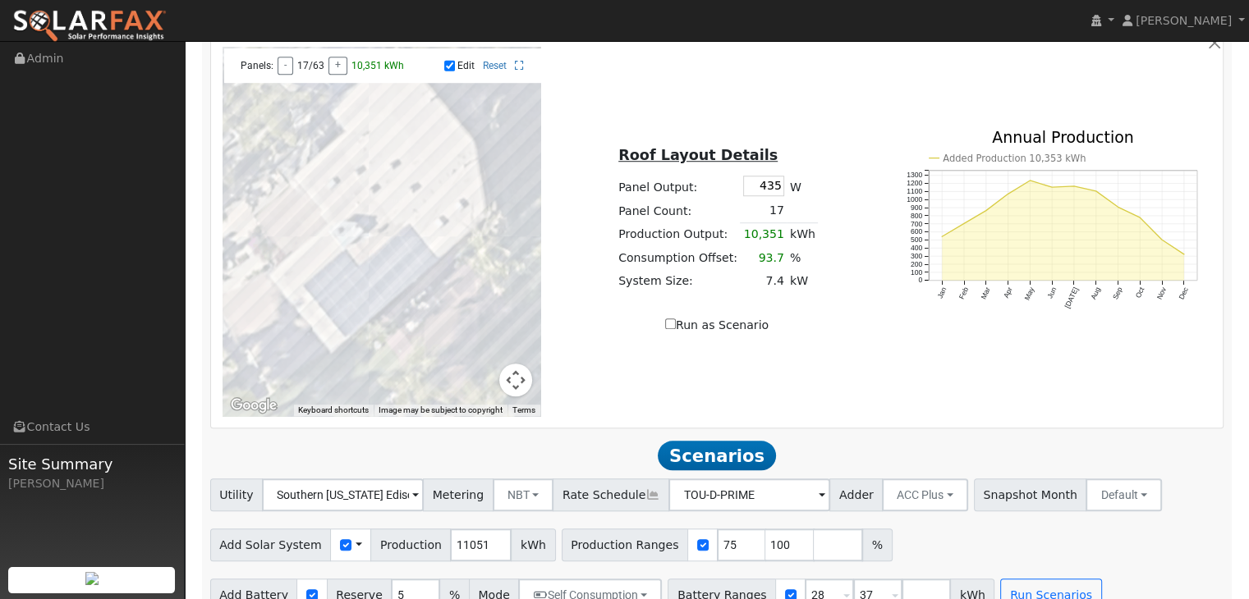
click at [341, 206] on div at bounding box center [381, 231] width 319 height 369
click at [347, 218] on div at bounding box center [381, 231] width 319 height 369
click at [429, 186] on div at bounding box center [381, 231] width 319 height 369
click at [444, 198] on div at bounding box center [381, 231] width 319 height 369
click at [380, 178] on div at bounding box center [381, 231] width 319 height 369
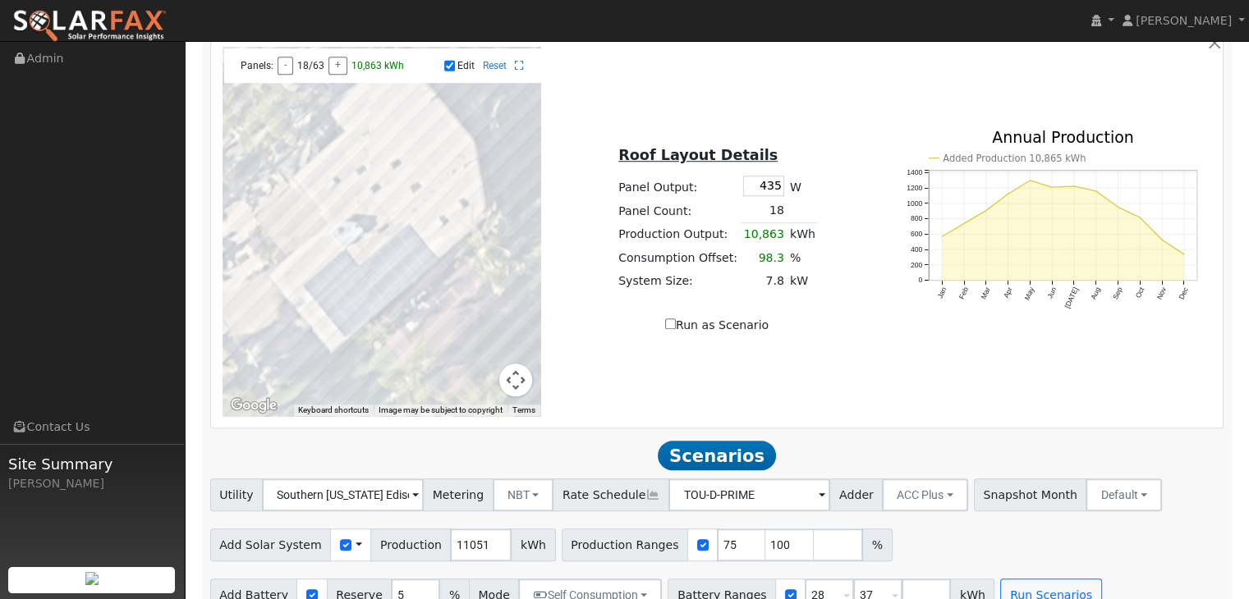
click at [404, 186] on div at bounding box center [381, 231] width 319 height 369
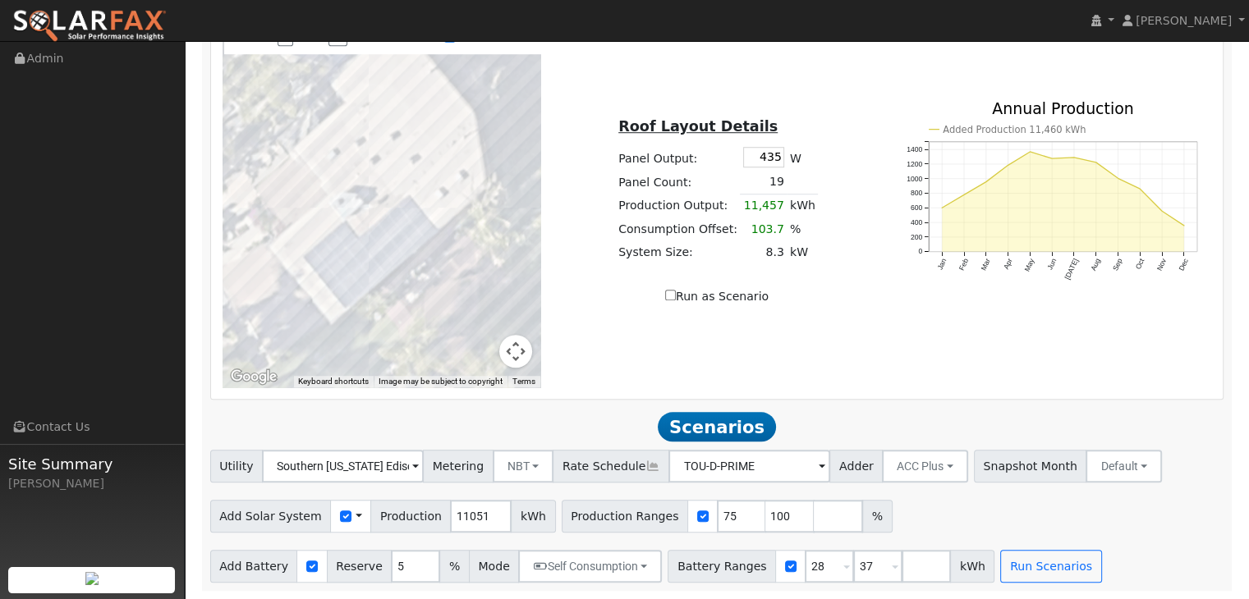
scroll to position [1238, 0]
click at [674, 295] on input "Run as Scenario" at bounding box center [670, 295] width 11 height 11
checkbox input "true"
type input "11457"
type input "100"
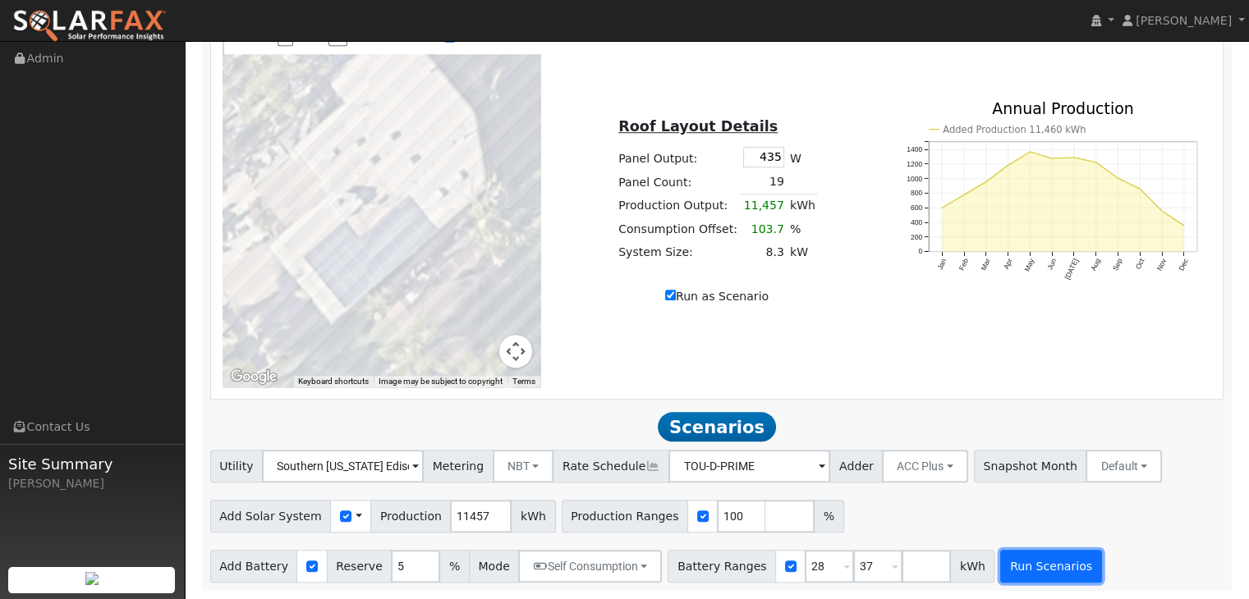
click at [1000, 563] on button "Run Scenarios" at bounding box center [1050, 566] width 101 height 33
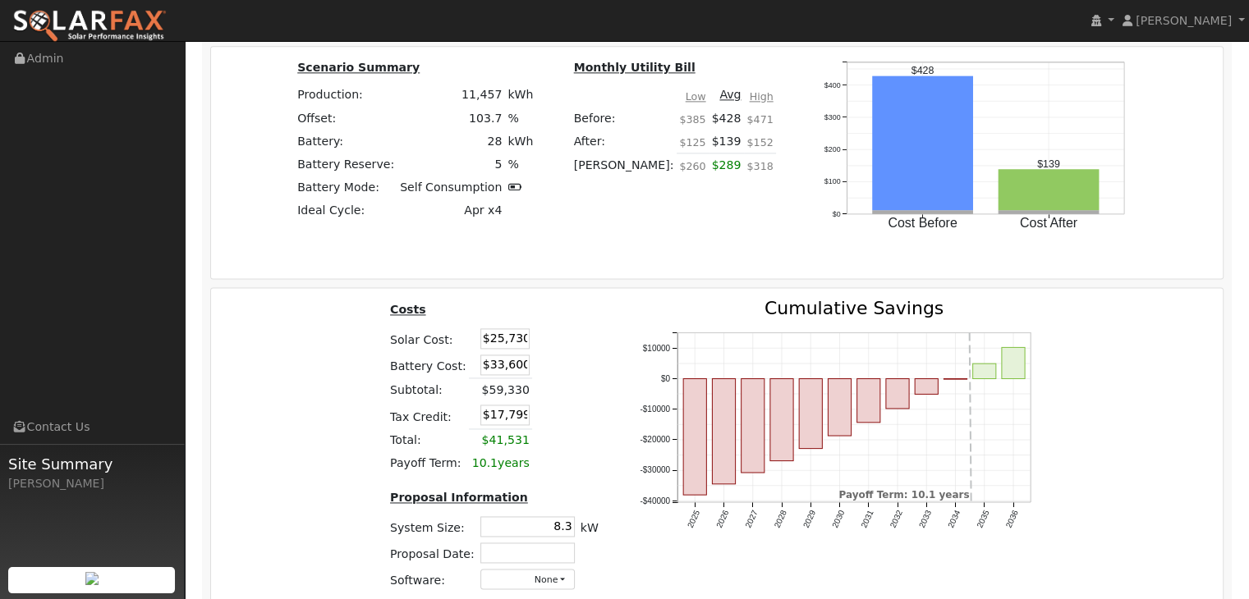
scroll to position [2309, 0]
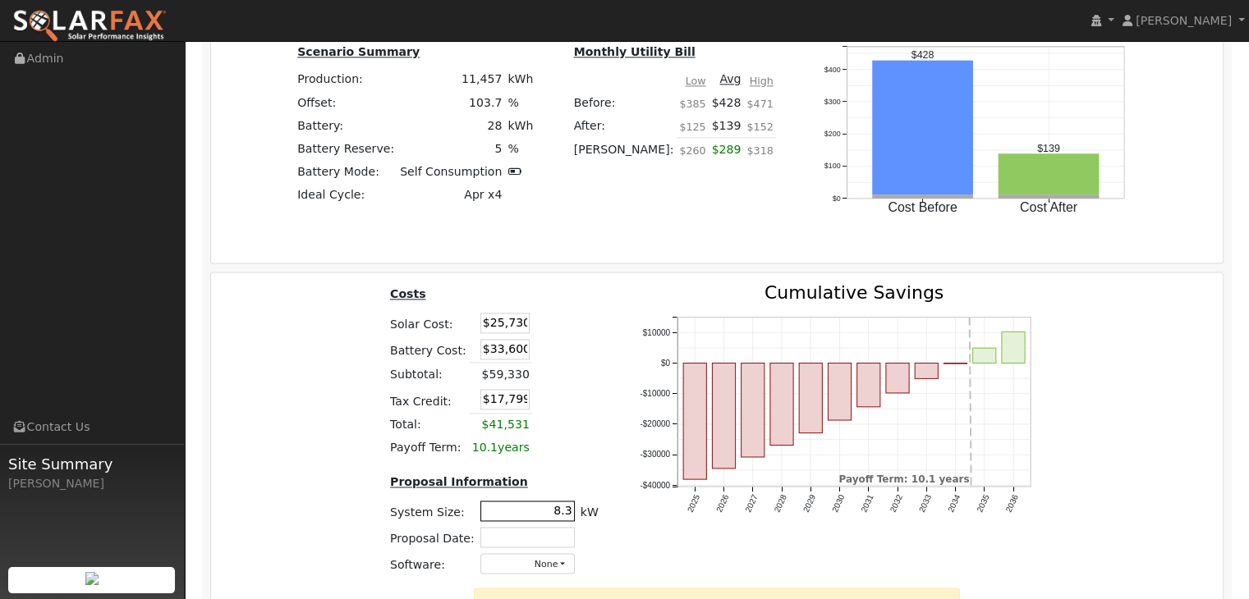
click at [565, 516] on input "8.3" at bounding box center [527, 511] width 94 height 21
type input "8"
type input "6.5"
type input "$20,150"
type input "$16,125"
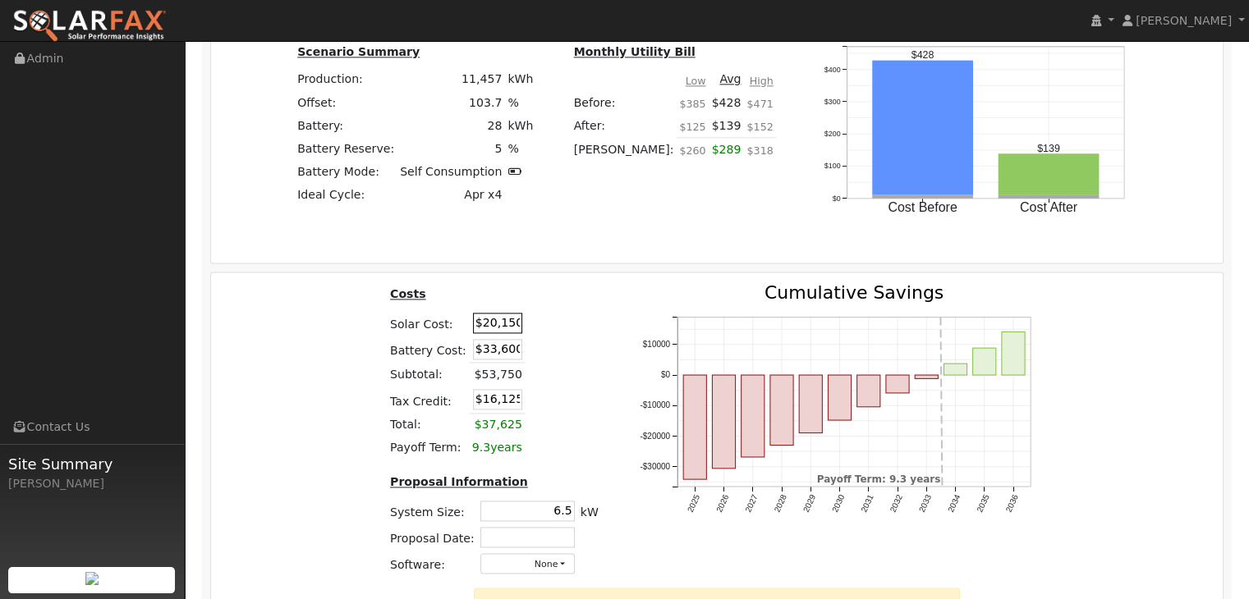
click at [510, 332] on input "$20,150" at bounding box center [497, 323] width 49 height 21
